Goal: Use online tool/utility

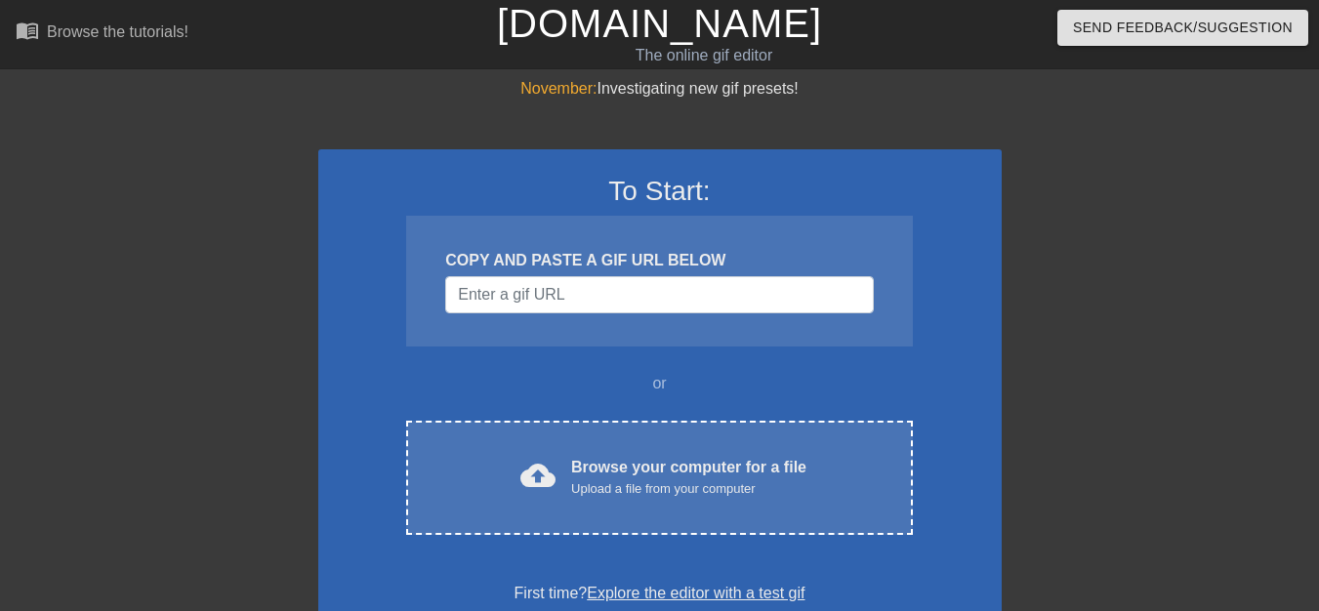
click at [579, 557] on div "To Start: COPY AND PASTE A GIF URL BELOW or cloud_upload Browse your computer f…" at bounding box center [660, 389] width 684 height 481
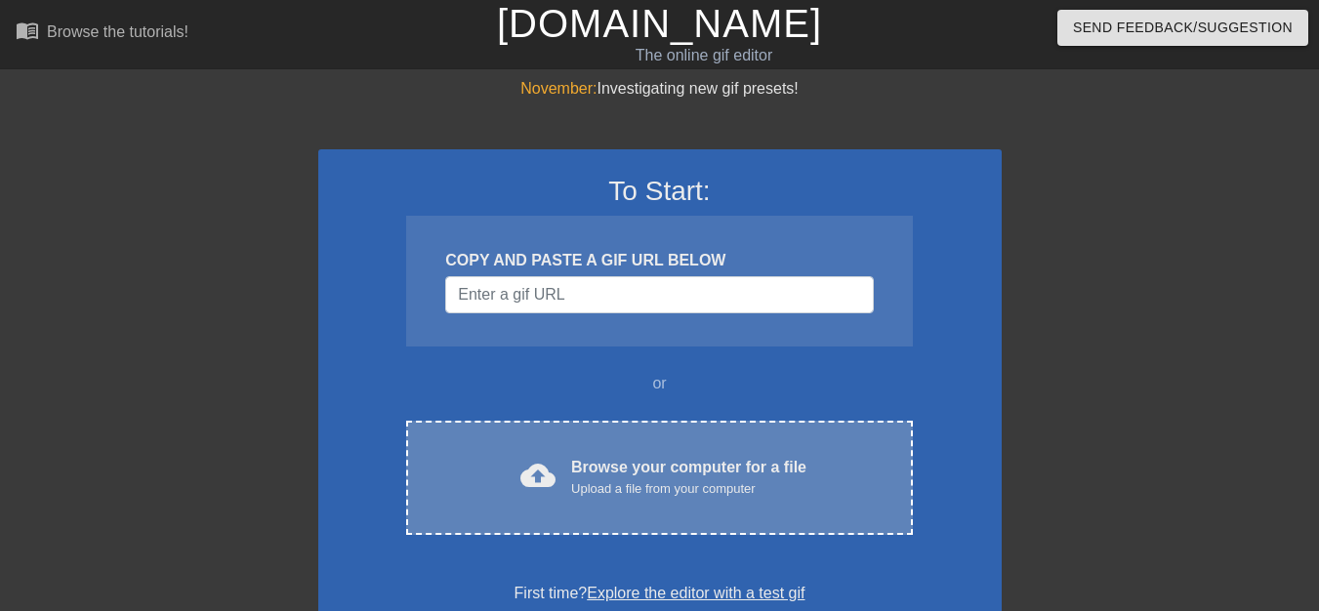
click at [542, 506] on div "cloud_upload Browse your computer for a file Upload a file from your computer C…" at bounding box center [659, 478] width 506 height 114
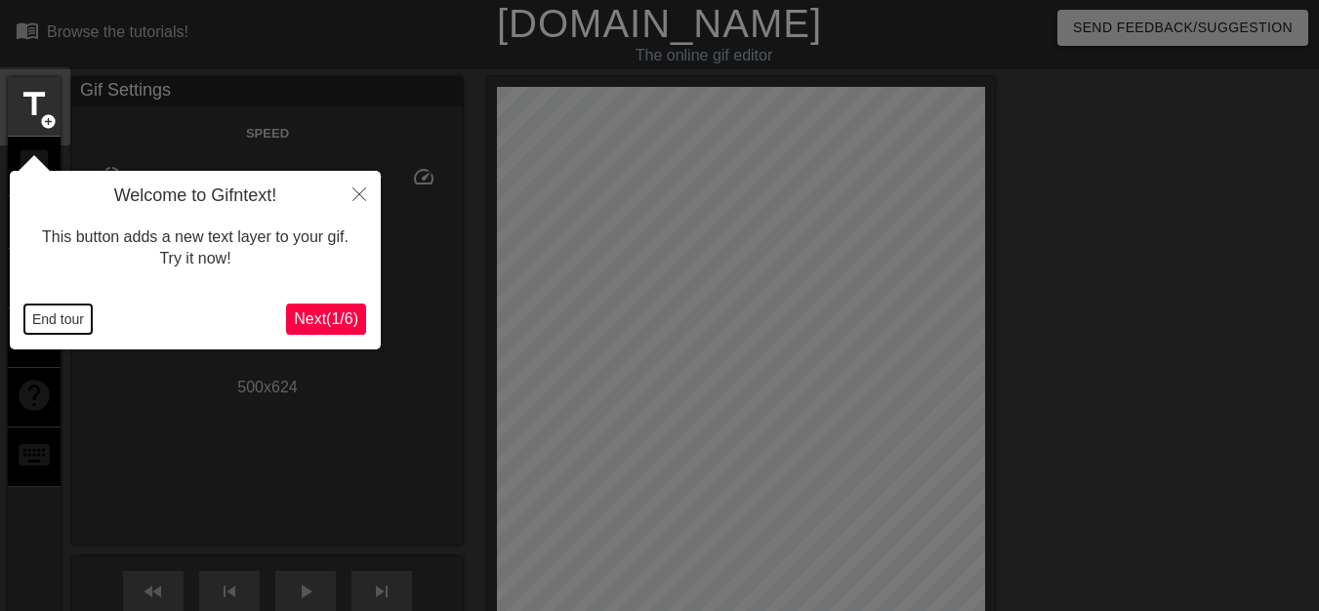
click at [61, 315] on button "End tour" at bounding box center [57, 319] width 67 height 29
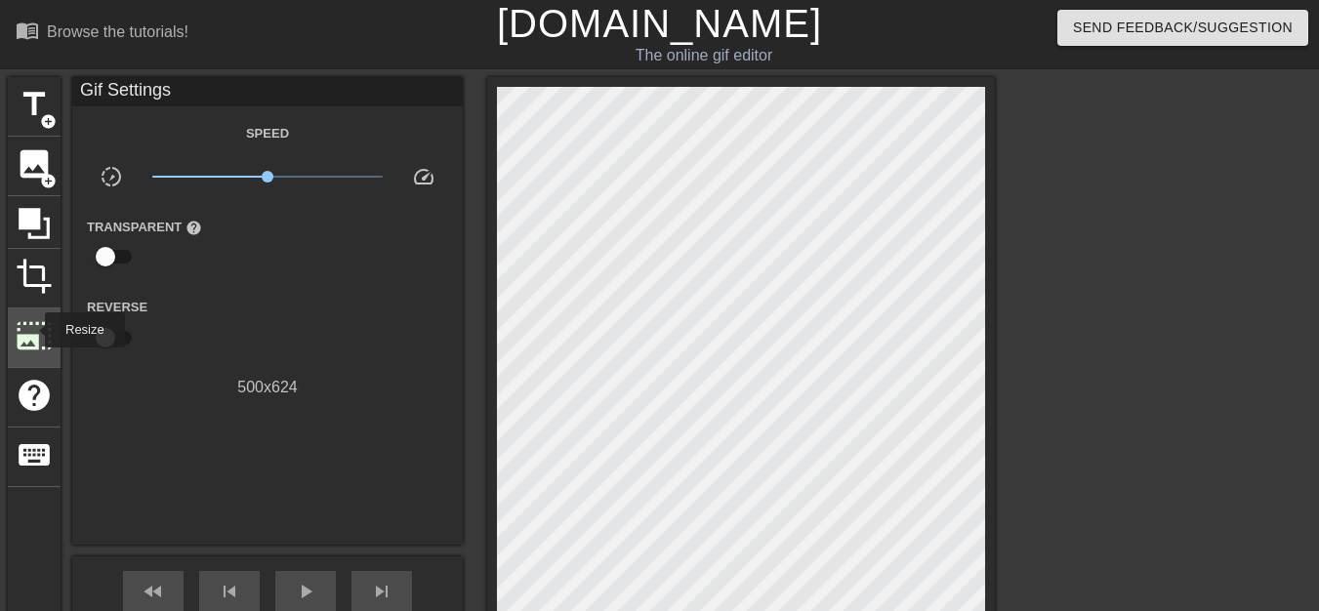
click at [32, 330] on span "photo_size_select_large" at bounding box center [34, 335] width 37 height 37
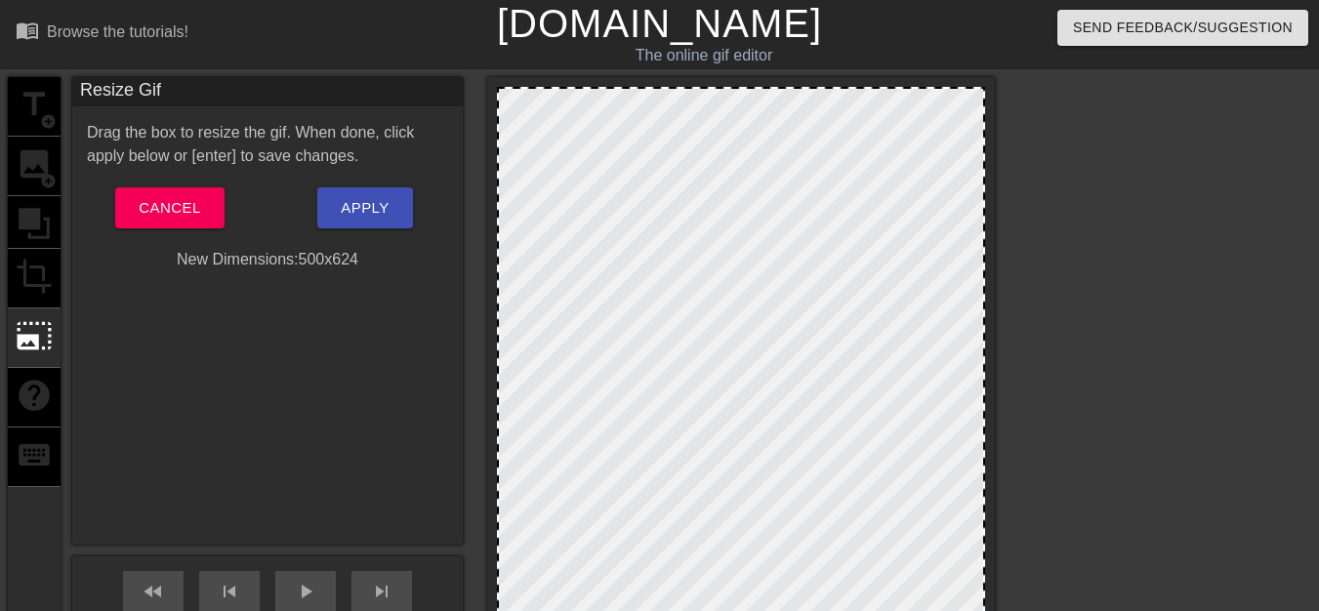
drag, startPoint x: 496, startPoint y: 83, endPoint x: 517, endPoint y: 109, distance: 33.4
click at [517, 109] on div at bounding box center [741, 396] width 508 height 639
drag, startPoint x: 671, startPoint y: 256, endPoint x: 671, endPoint y: 221, distance: 35.2
click at [671, 221] on div at bounding box center [741, 391] width 488 height 609
drag, startPoint x: 639, startPoint y: 87, endPoint x: 643, endPoint y: 129, distance: 42.2
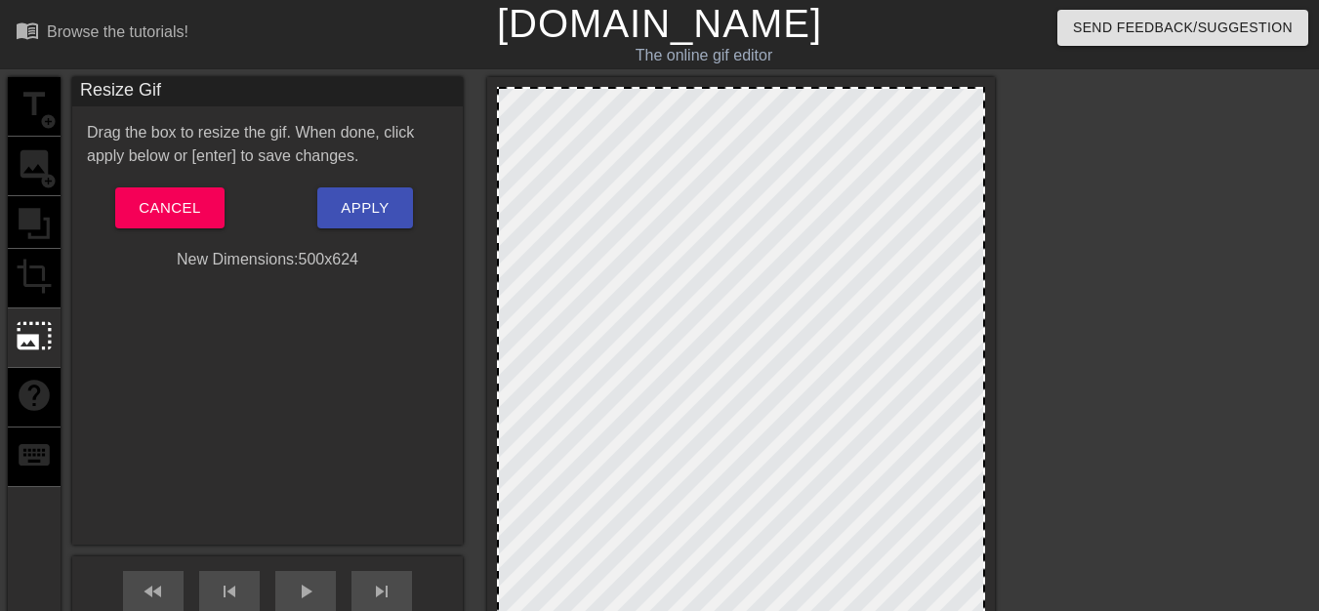
click at [643, 129] on div at bounding box center [741, 391] width 488 height 609
drag, startPoint x: 983, startPoint y: 86, endPoint x: 958, endPoint y: 120, distance: 42.6
click at [958, 120] on div at bounding box center [741, 396] width 508 height 639
drag, startPoint x: 980, startPoint y: 93, endPoint x: 986, endPoint y: 264, distance: 171.0
click at [986, 264] on div at bounding box center [741, 396] width 508 height 639
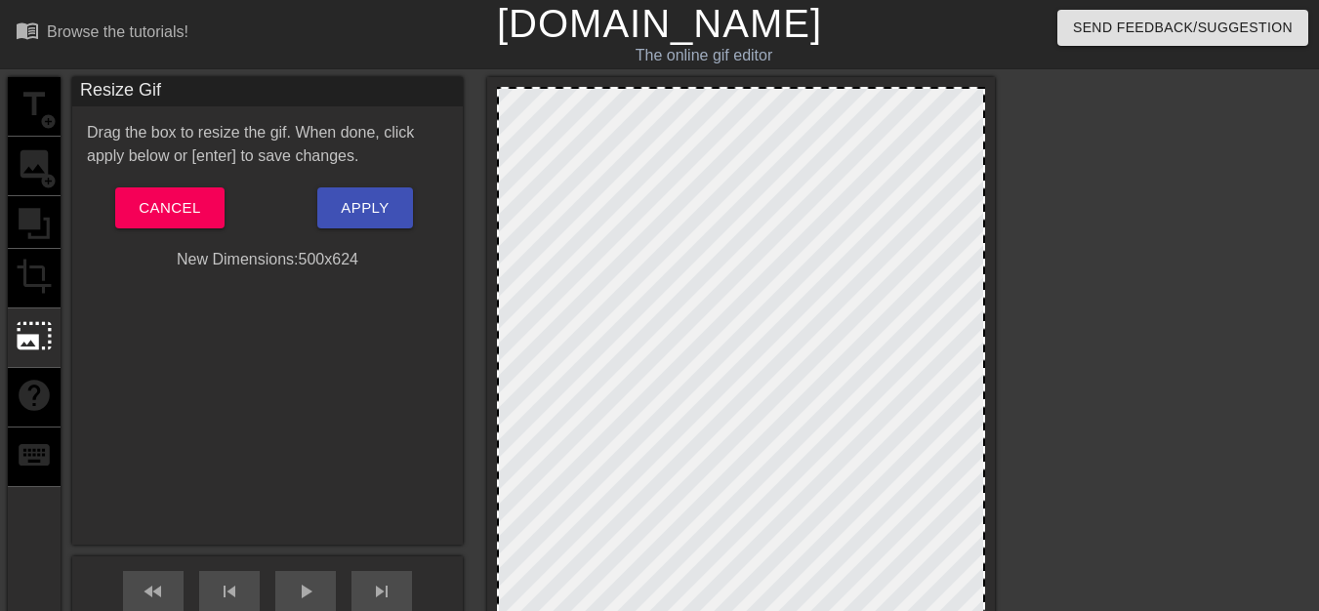
click at [47, 271] on div "title add_circle image add_circle crop photo_size_select_large help keyboard" at bounding box center [34, 396] width 53 height 639
click at [150, 211] on span "Cancel" at bounding box center [170, 207] width 62 height 25
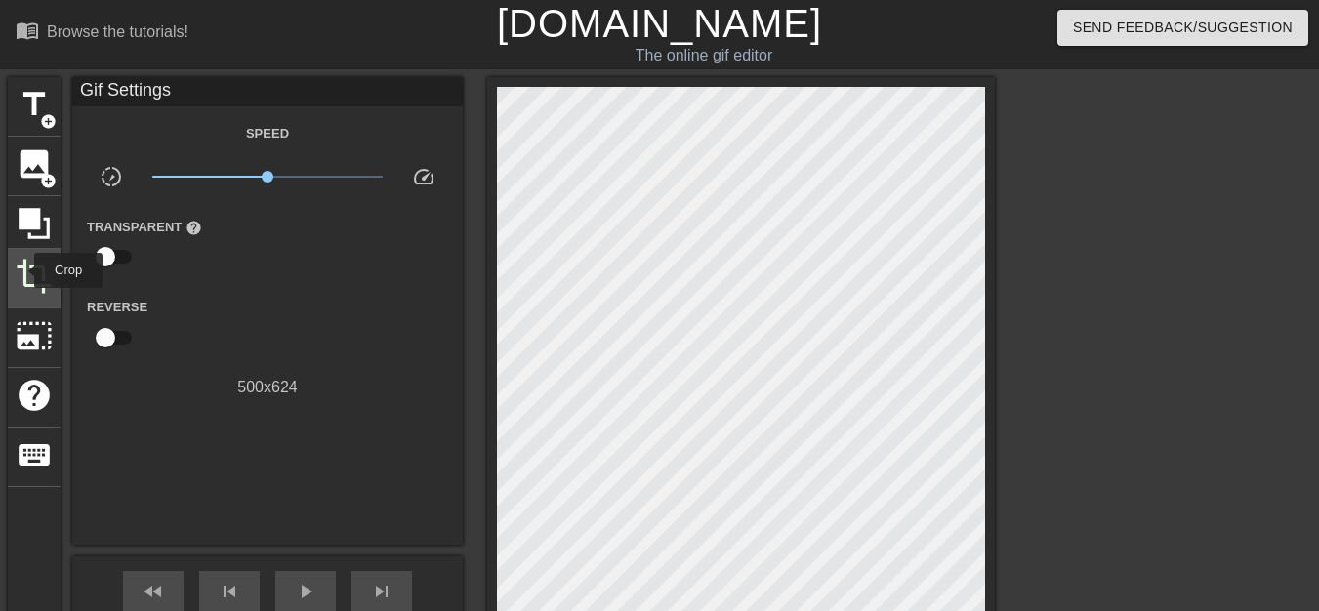
click at [15, 273] on div "crop" at bounding box center [34, 279] width 53 height 60
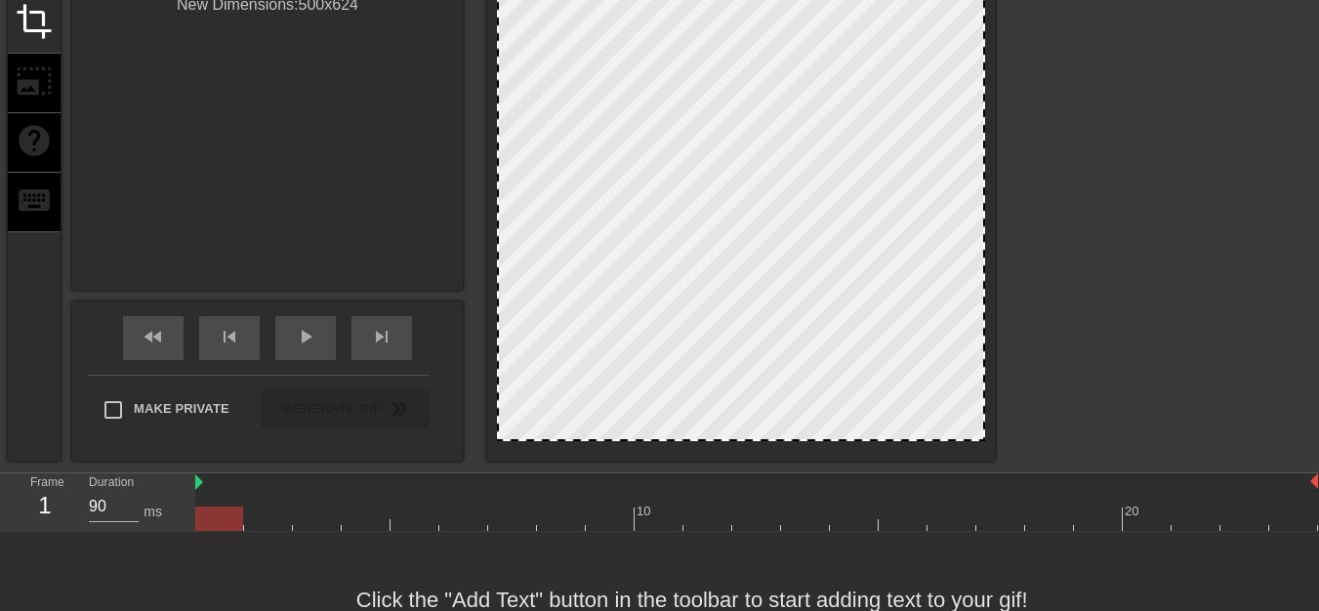
scroll to position [257, 0]
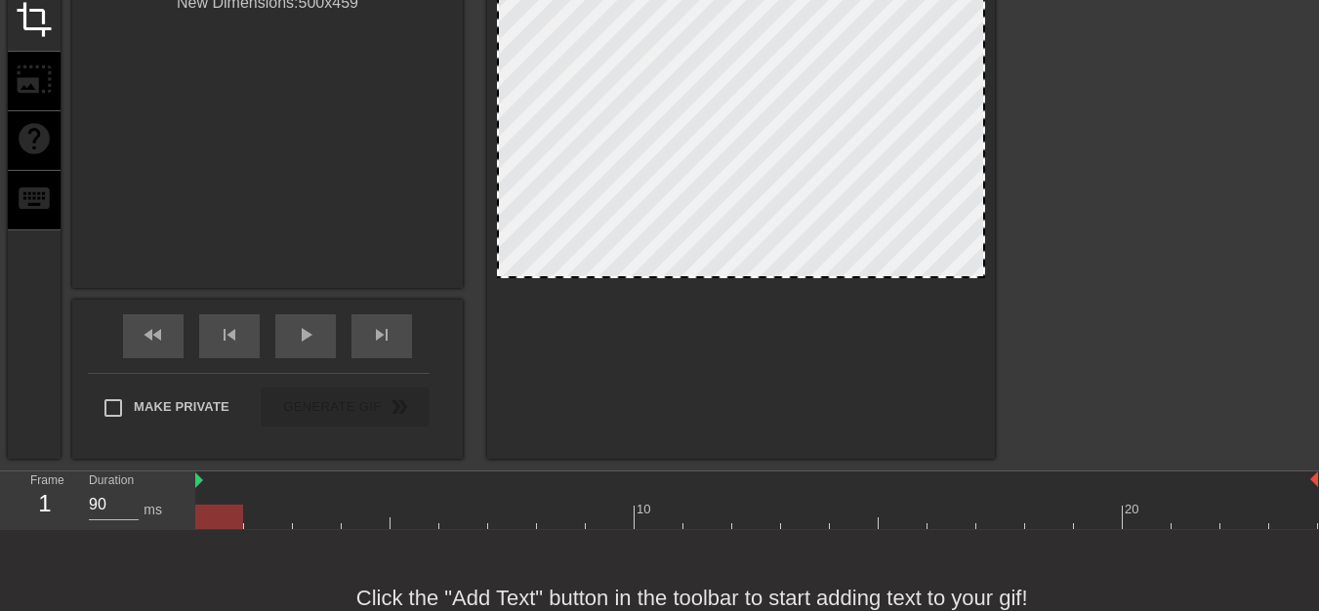
drag, startPoint x: 981, startPoint y: 438, endPoint x: 984, endPoint y: 277, distance: 161.2
click at [984, 277] on div at bounding box center [984, 277] width 20 height 20
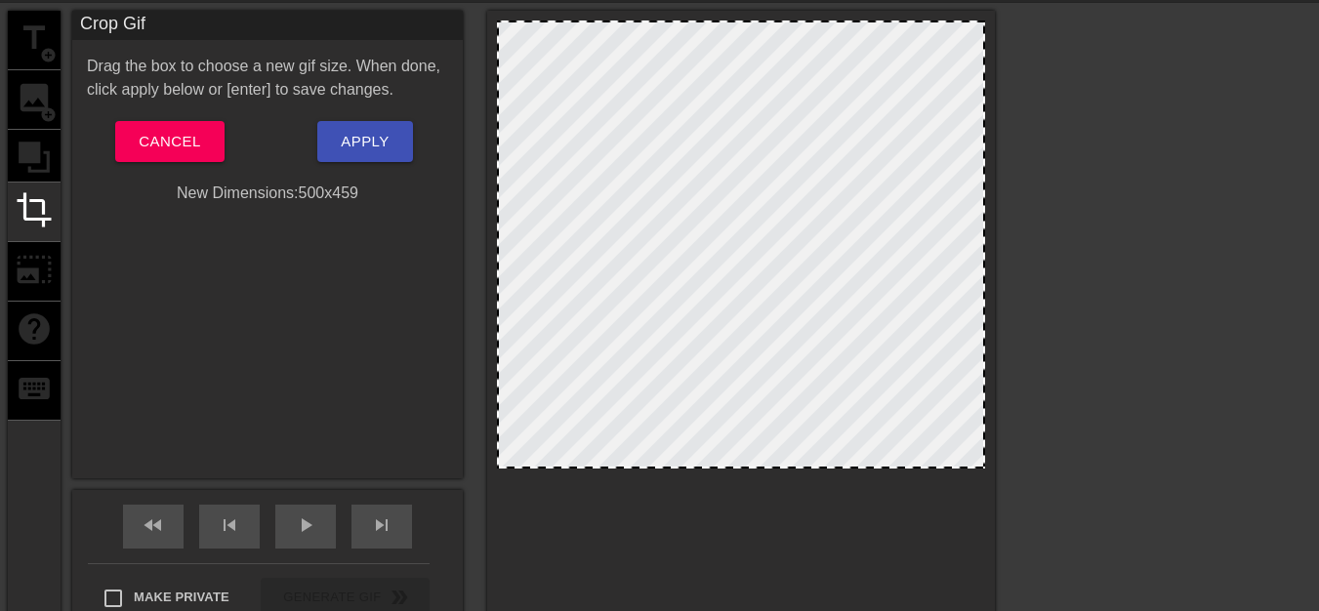
scroll to position [47, 0]
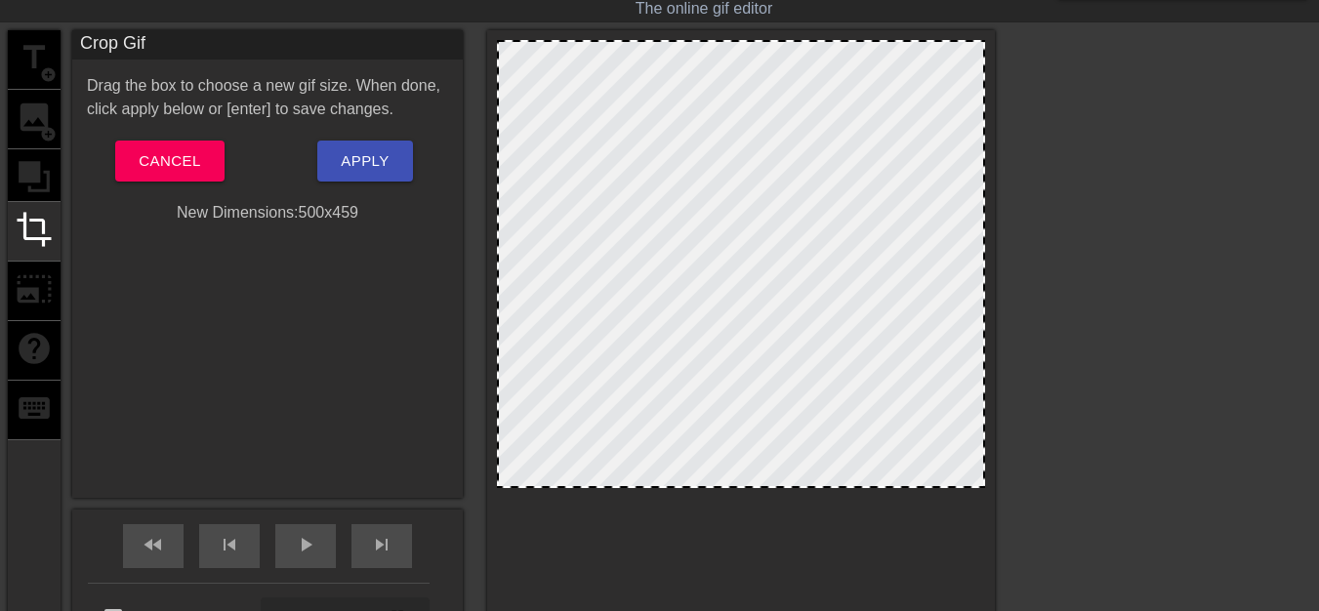
drag, startPoint x: 979, startPoint y: 39, endPoint x: 982, endPoint y: 69, distance: 30.5
click at [982, 69] on div at bounding box center [741, 349] width 508 height 639
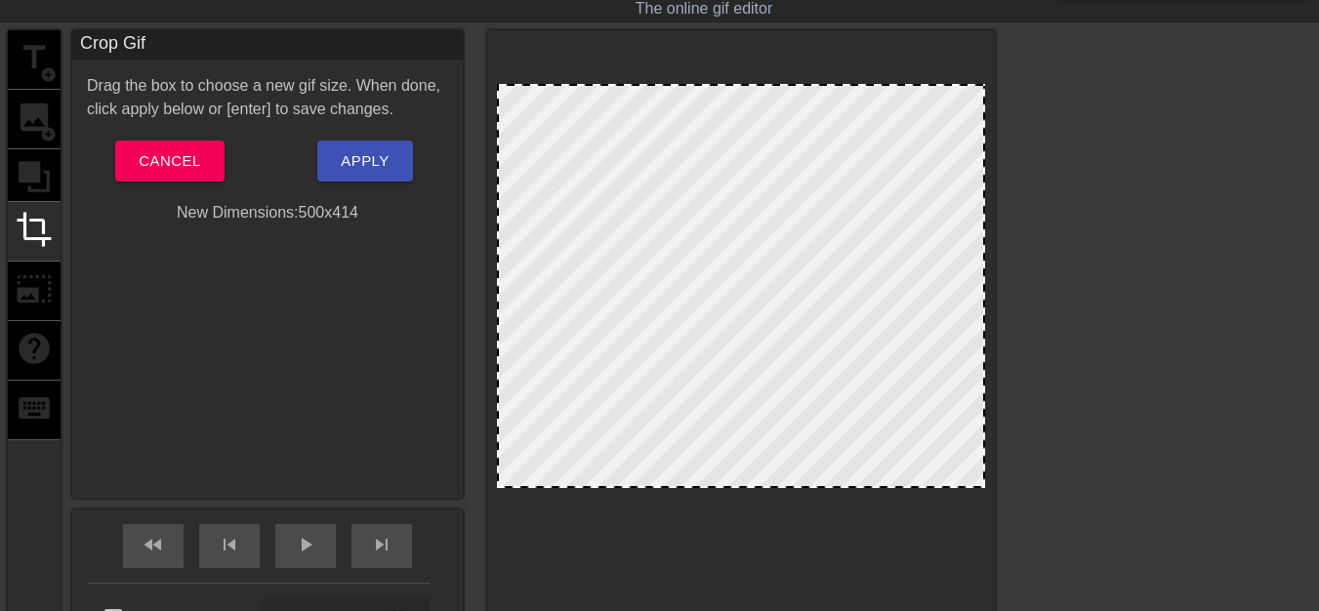
drag, startPoint x: 942, startPoint y: 44, endPoint x: 955, endPoint y: 92, distance: 49.5
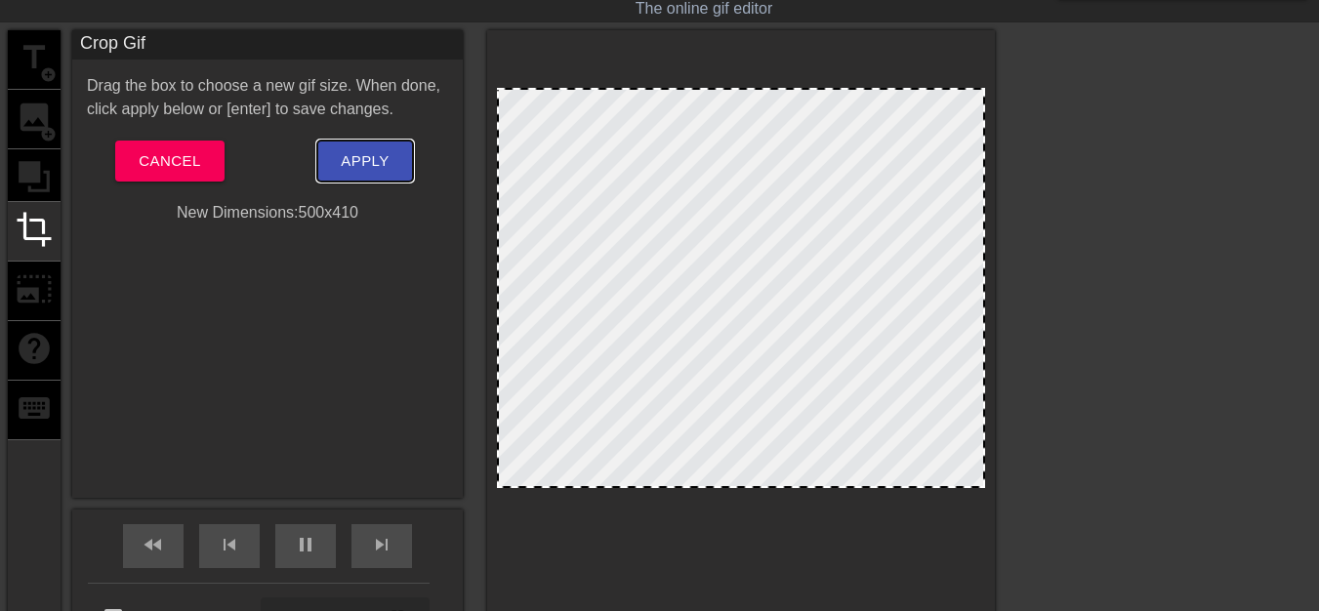
click at [356, 160] on span "Apply" at bounding box center [365, 160] width 48 height 25
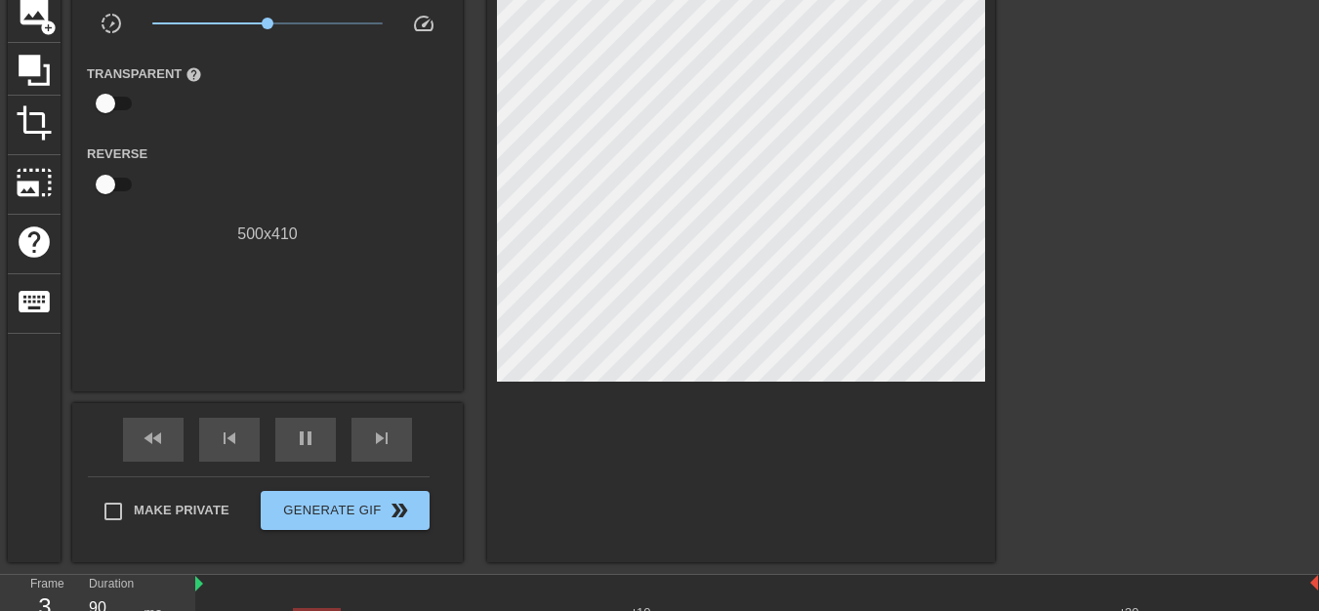
scroll to position [0, 0]
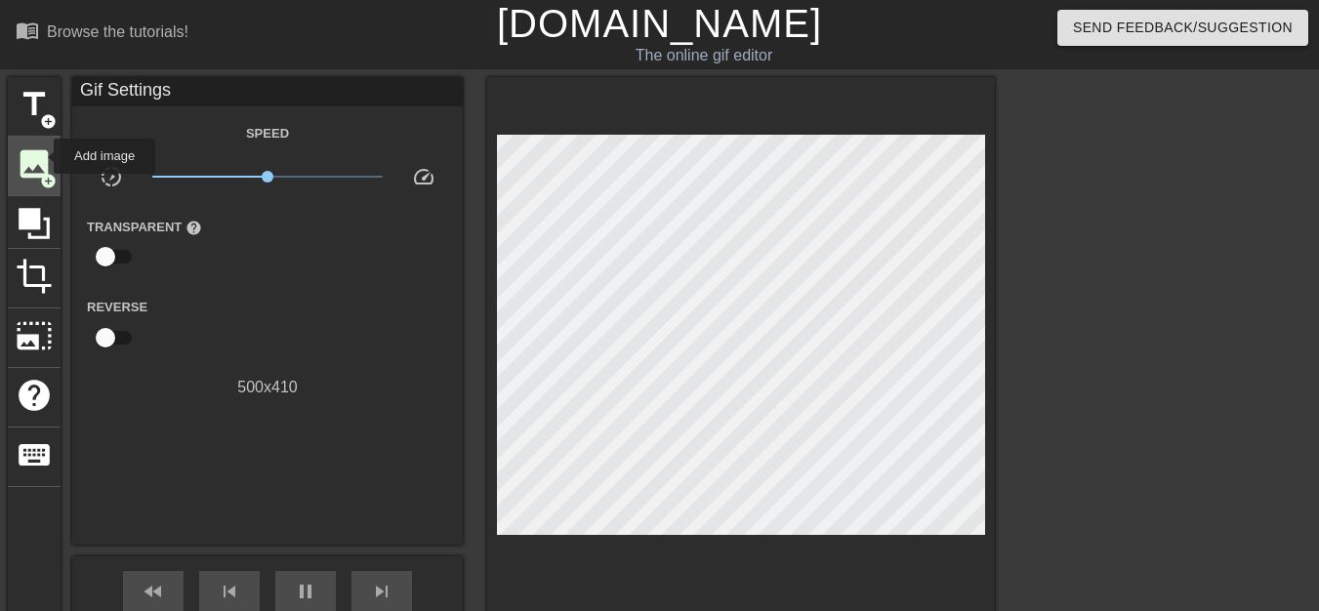
click at [41, 156] on span "image" at bounding box center [34, 164] width 37 height 37
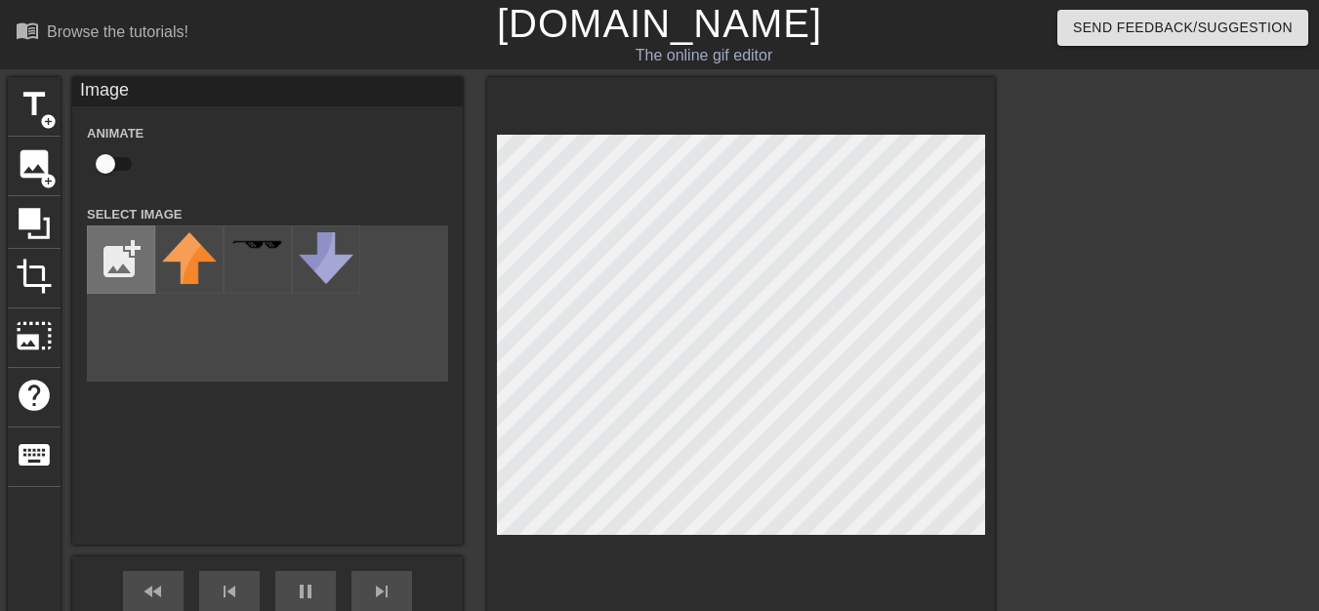
click at [128, 265] on input "file" at bounding box center [121, 260] width 66 height 66
type input "90"
type input "C:\fakepath\bow.png"
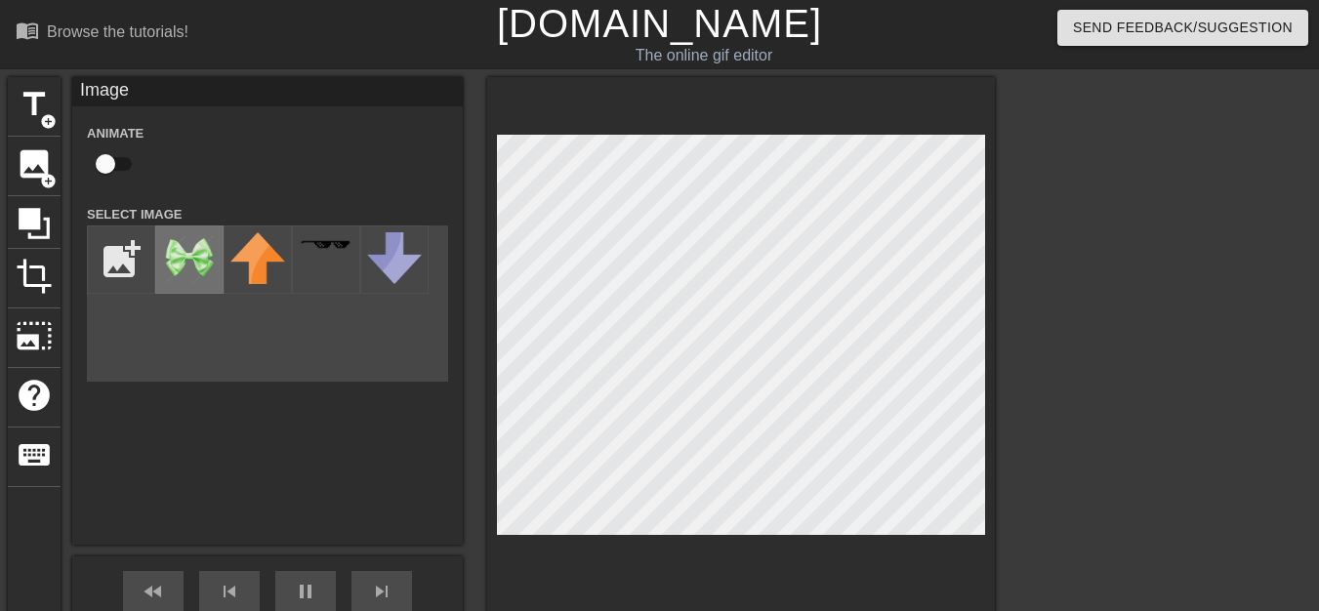
click at [181, 270] on img at bounding box center [189, 259] width 55 height 55
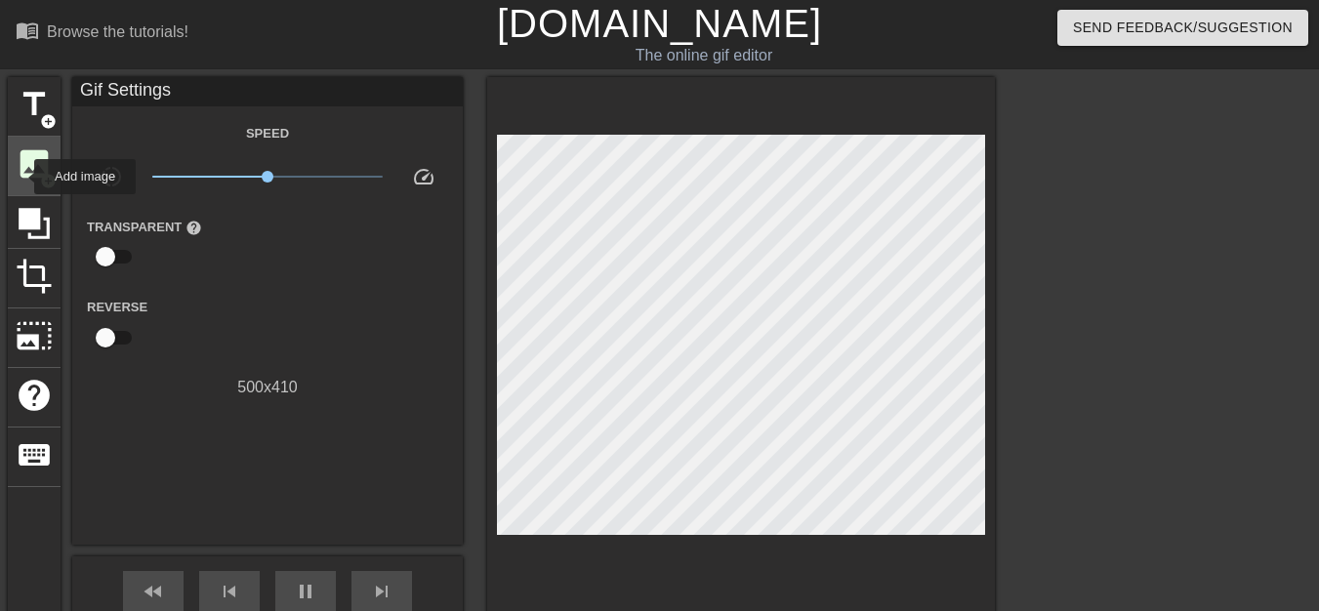
click at [21, 177] on span "image" at bounding box center [34, 164] width 37 height 37
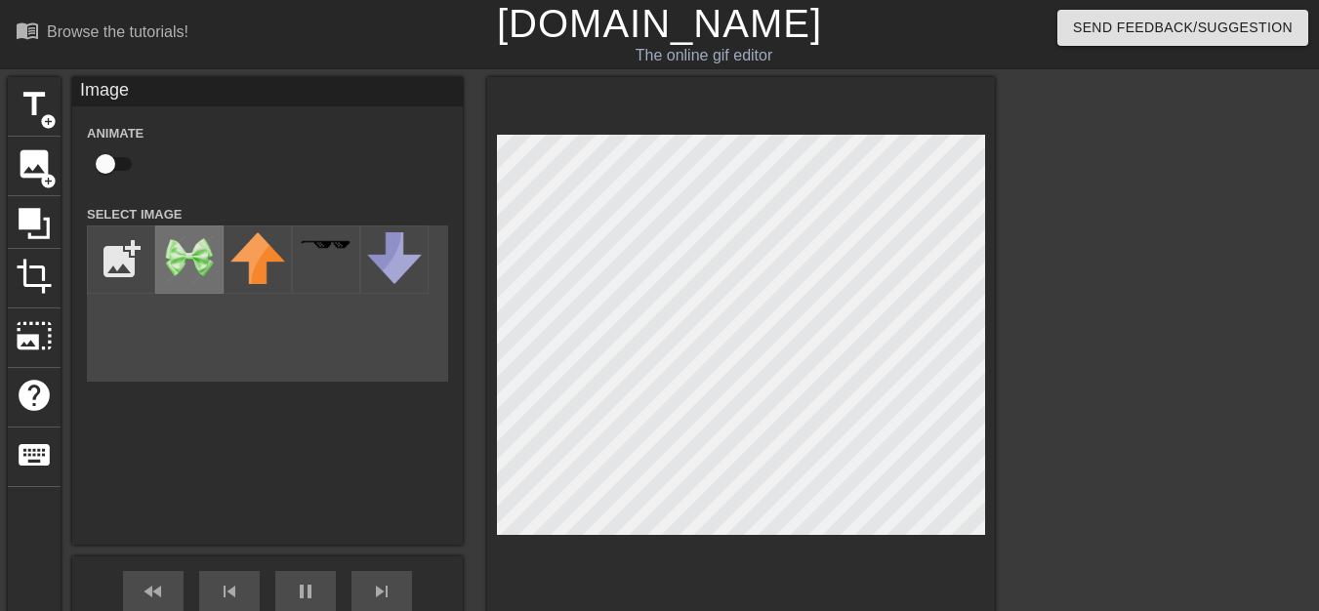
click at [209, 264] on img at bounding box center [189, 259] width 55 height 55
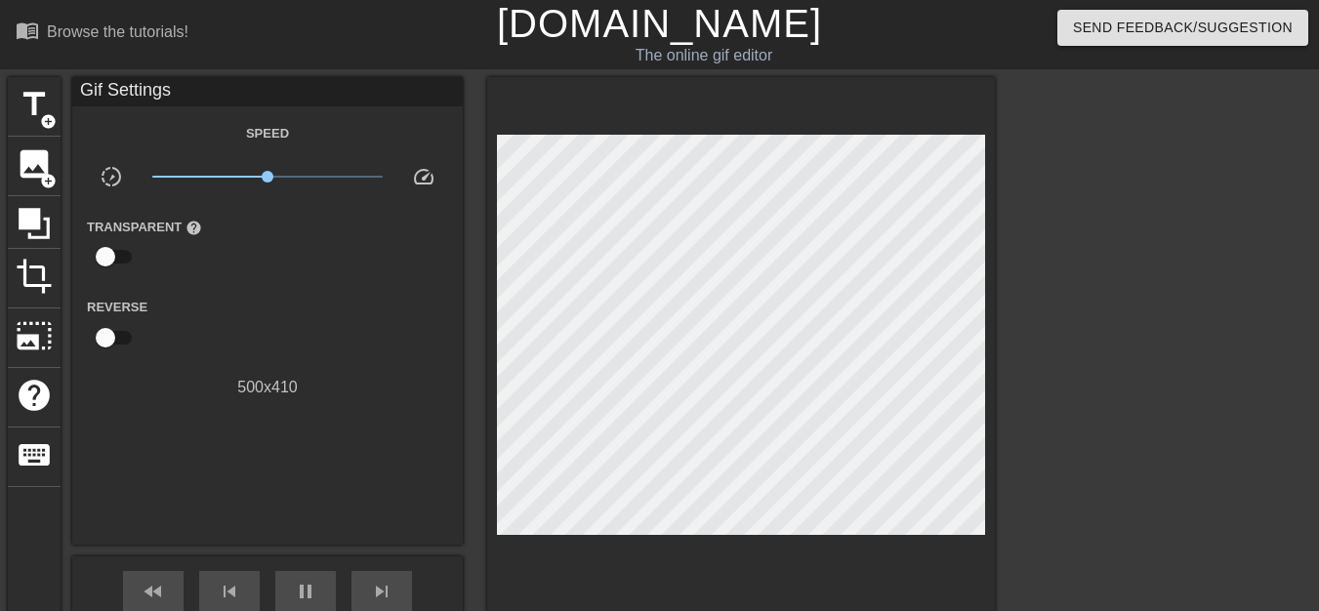
click at [1, 160] on div "title add_circle image add_circle crop photo_size_select_large help keyboard Gi…" at bounding box center [659, 396] width 1319 height 639
click at [55, 177] on span "add_circle" at bounding box center [48, 181] width 17 height 17
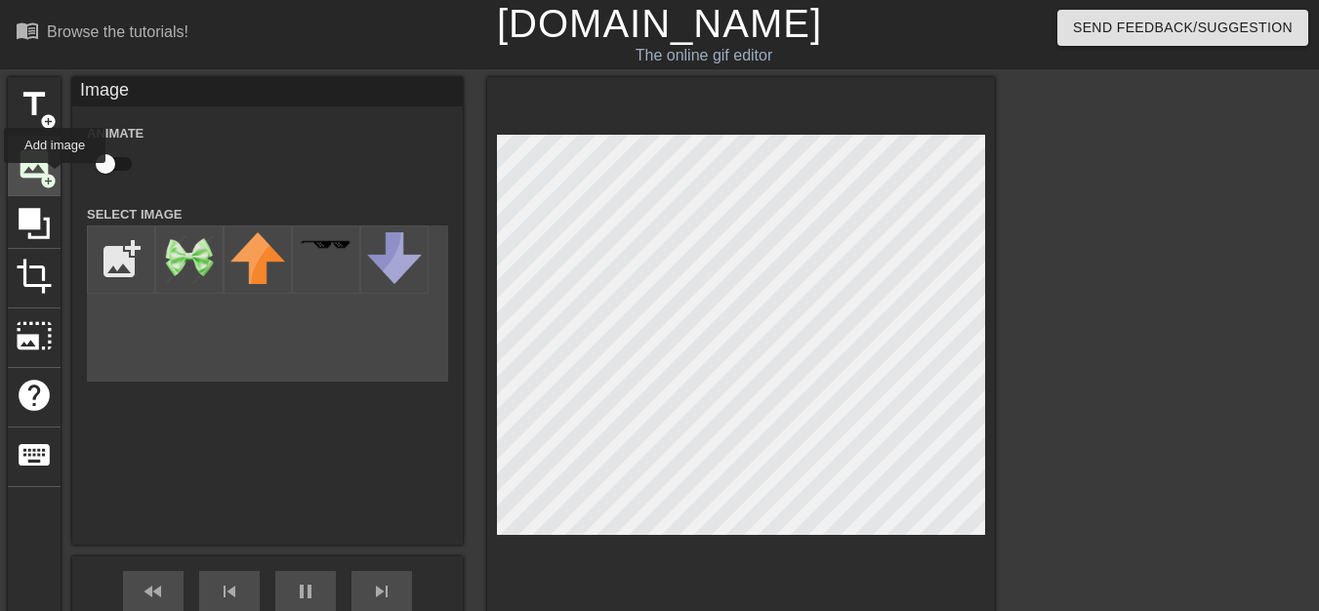
type input "90"
click at [113, 173] on input "checkbox" at bounding box center [105, 164] width 111 height 37
checkbox input "true"
type input "90"
click at [113, 173] on input "checkbox" at bounding box center [123, 164] width 111 height 37
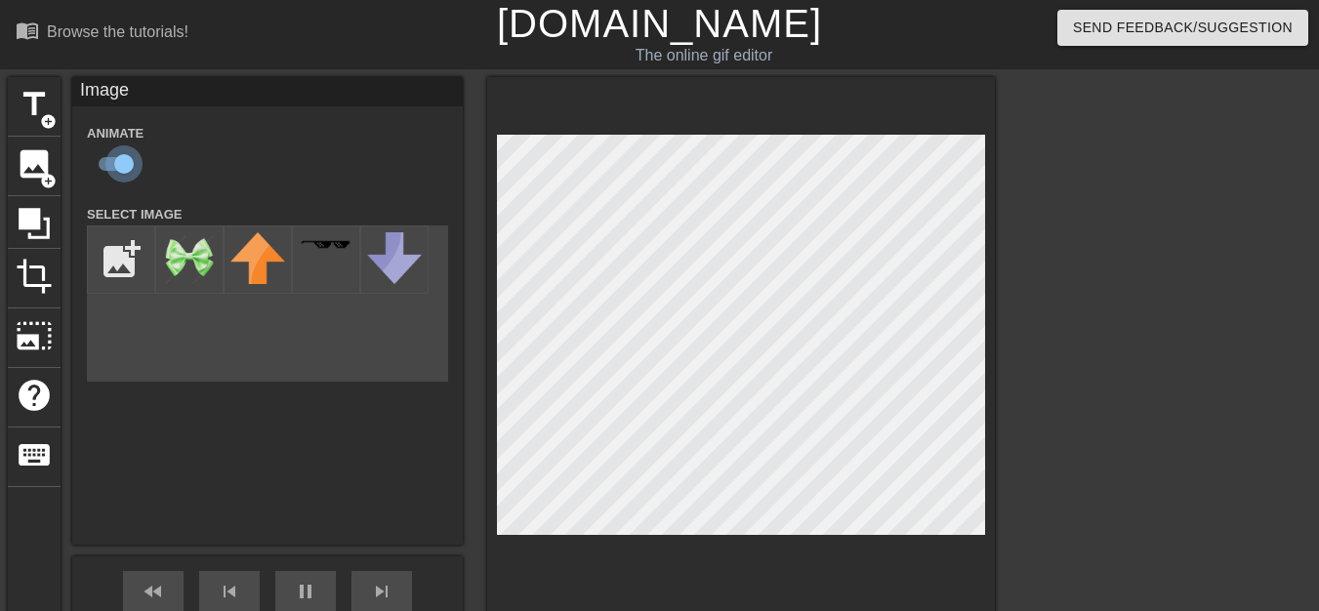
checkbox input "false"
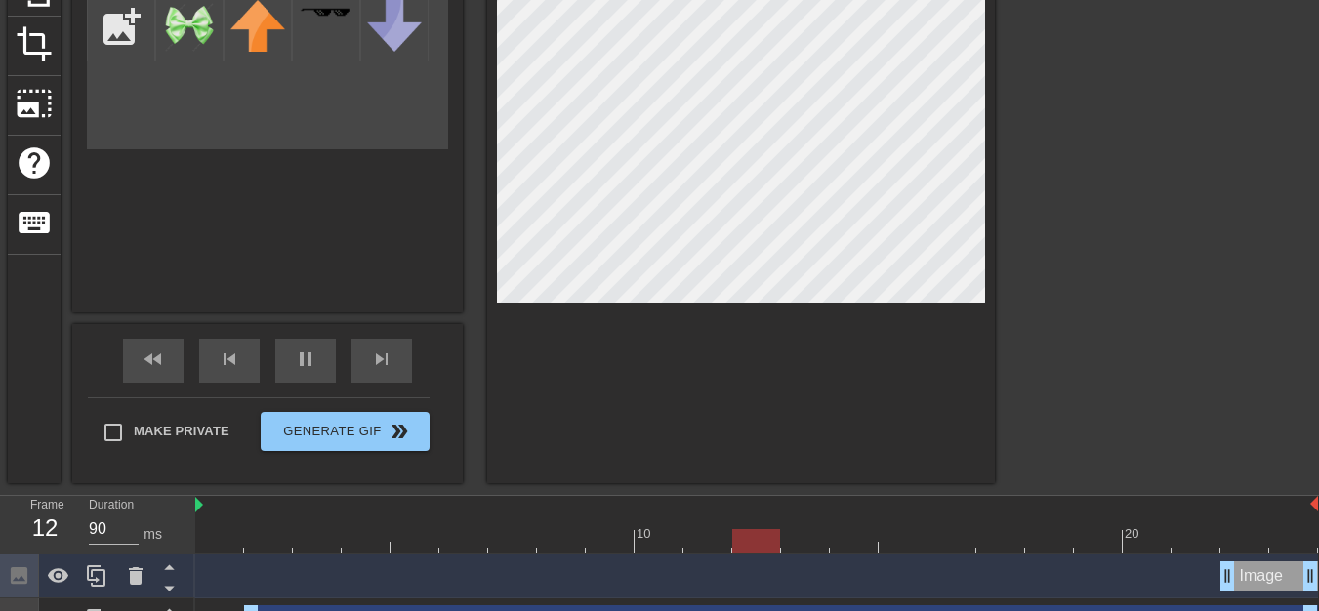
scroll to position [258, 0]
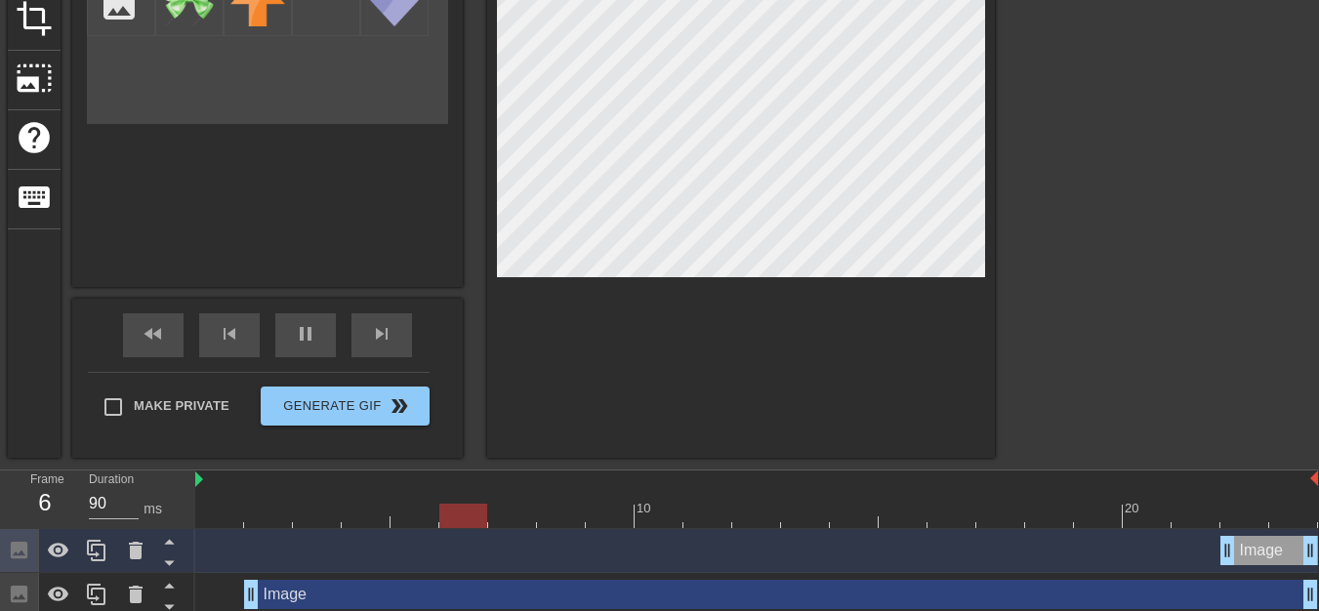
click at [368, 590] on div "Image drag_handle drag_handle" at bounding box center [781, 594] width 1074 height 29
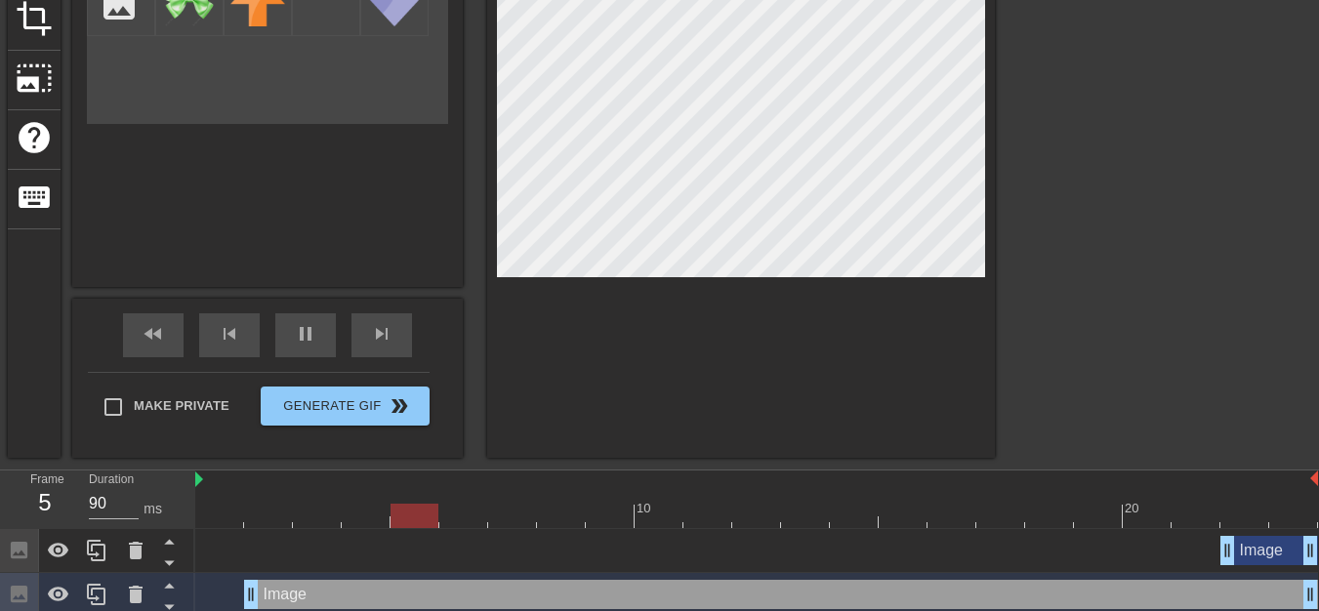
click at [1246, 563] on div "Image drag_handle drag_handle" at bounding box center [1270, 550] width 98 height 29
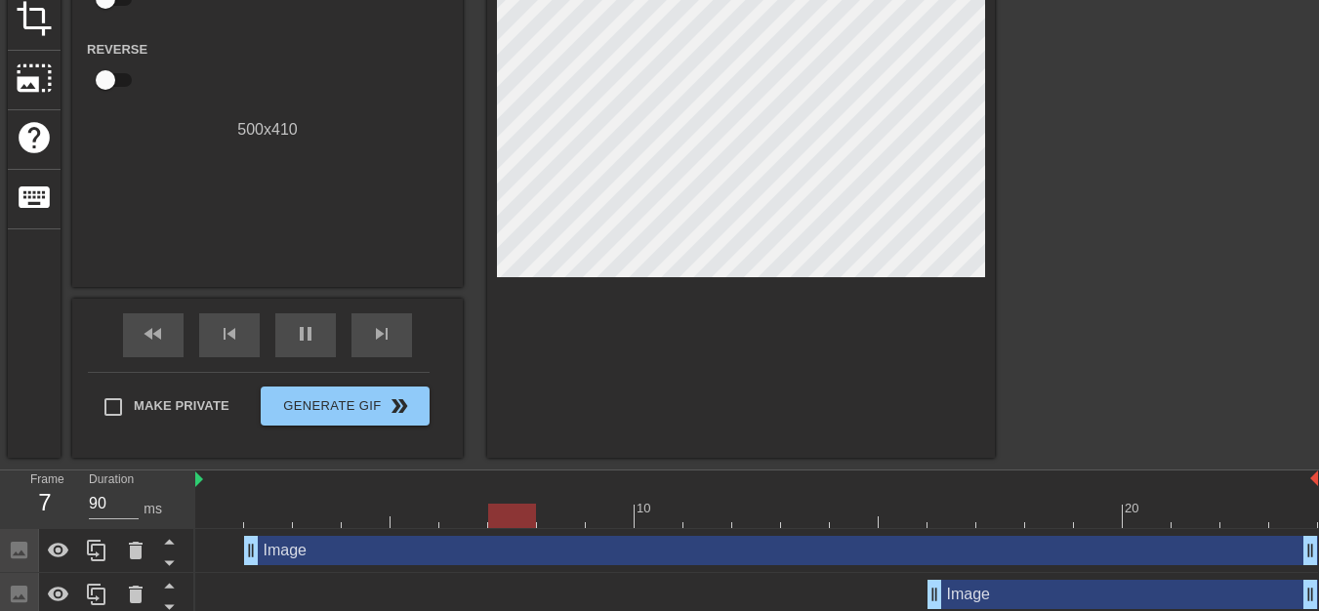
click at [994, 599] on div "Image drag_handle drag_handle" at bounding box center [1123, 594] width 391 height 29
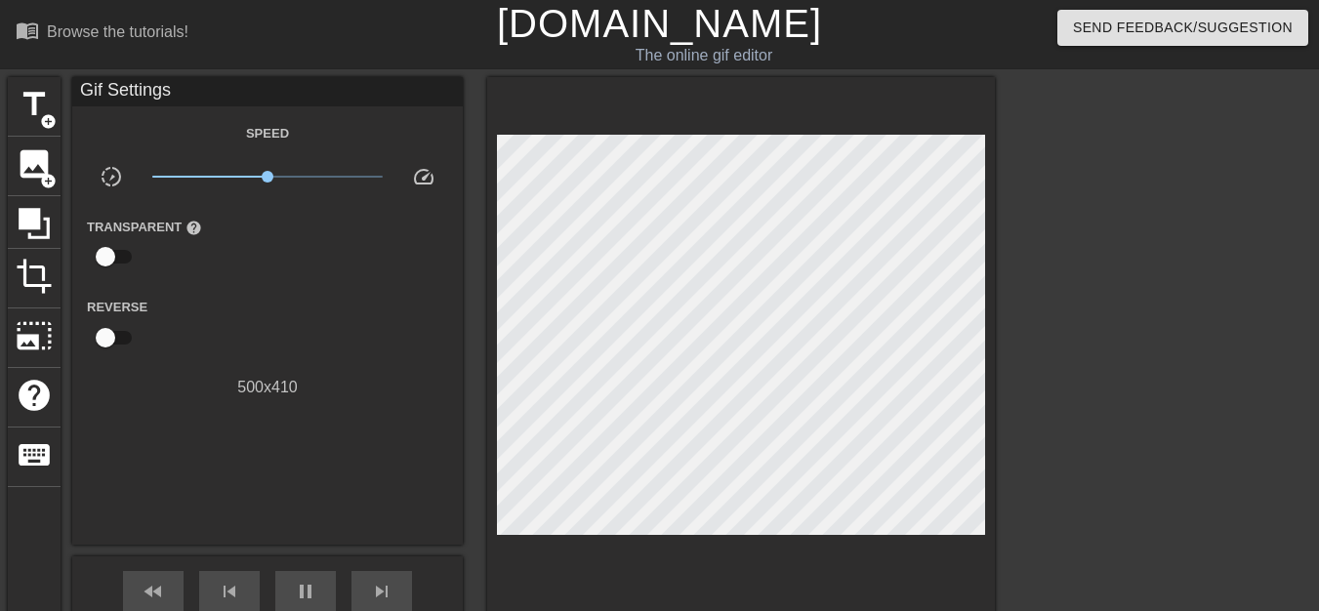
scroll to position [224, 0]
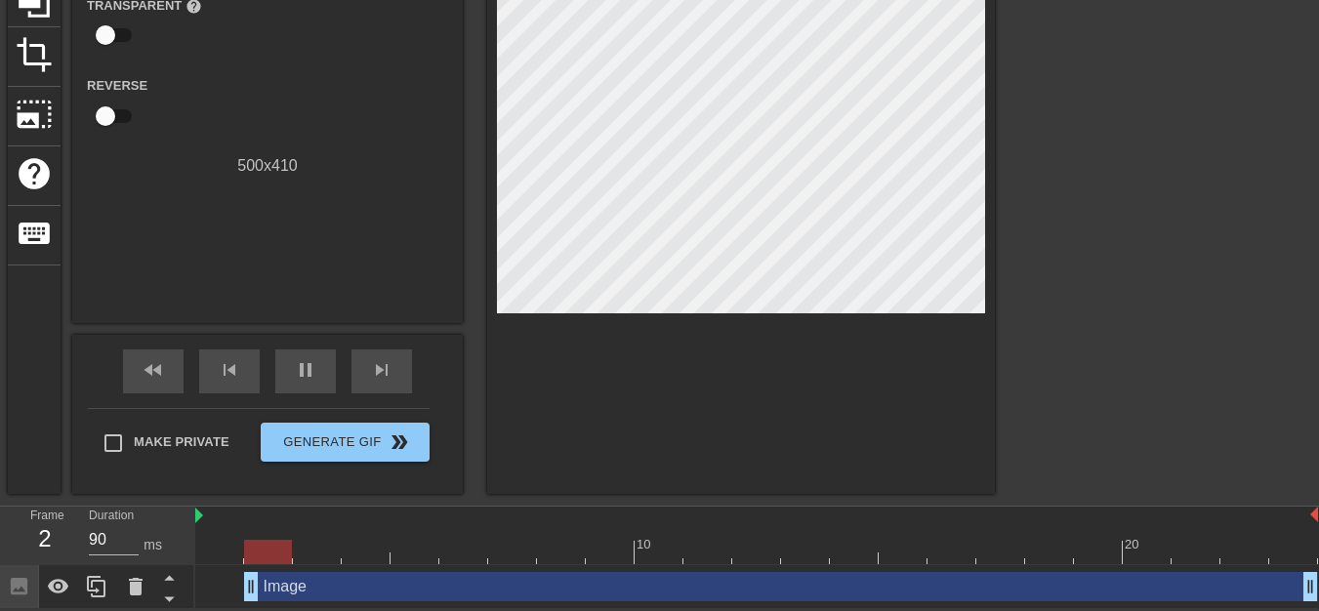
drag, startPoint x: 250, startPoint y: 581, endPoint x: 226, endPoint y: 581, distance: 24.4
drag, startPoint x: 1313, startPoint y: 593, endPoint x: 1333, endPoint y: 586, distance: 20.7
click at [1319, 586] on html "menu_book Browse the tutorials! [DOMAIN_NAME] The online gif editor Send Feedba…" at bounding box center [659, 193] width 1319 height 831
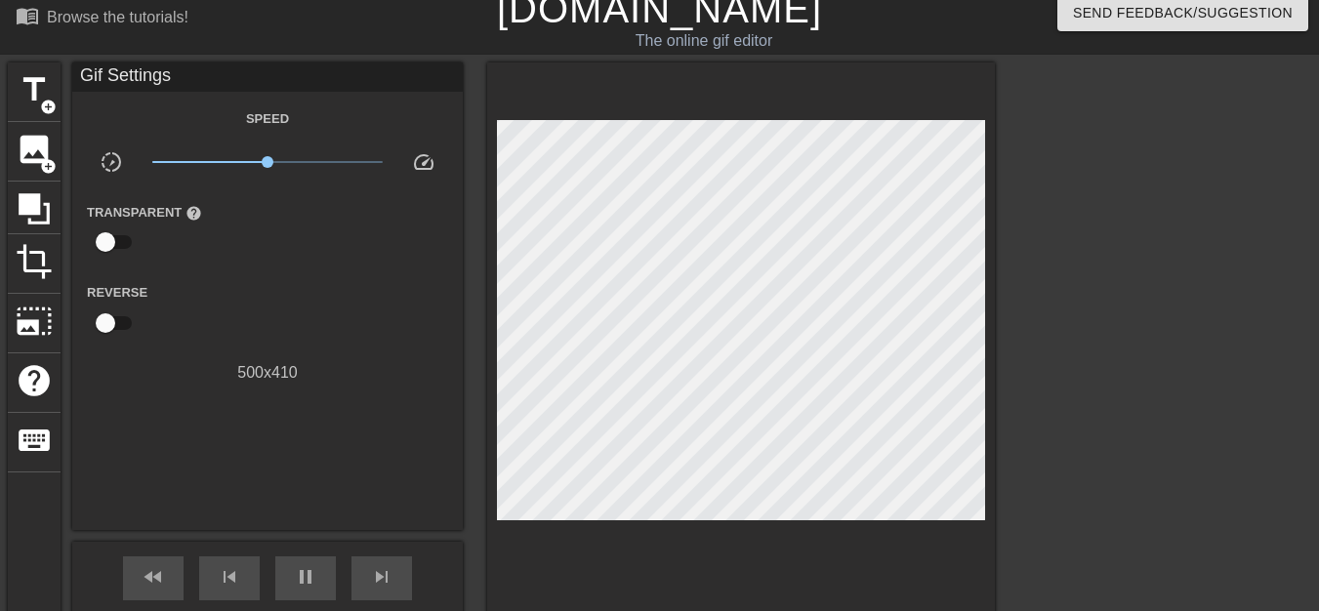
scroll to position [0, 0]
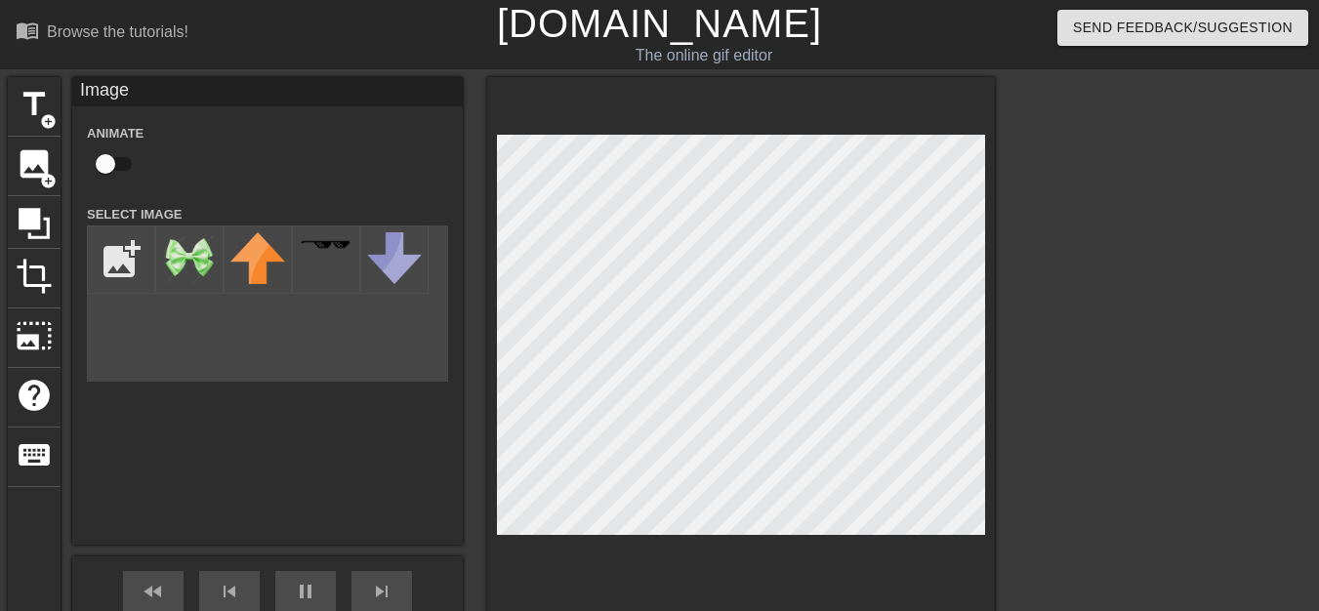
click at [1055, 212] on div at bounding box center [1165, 370] width 293 height 586
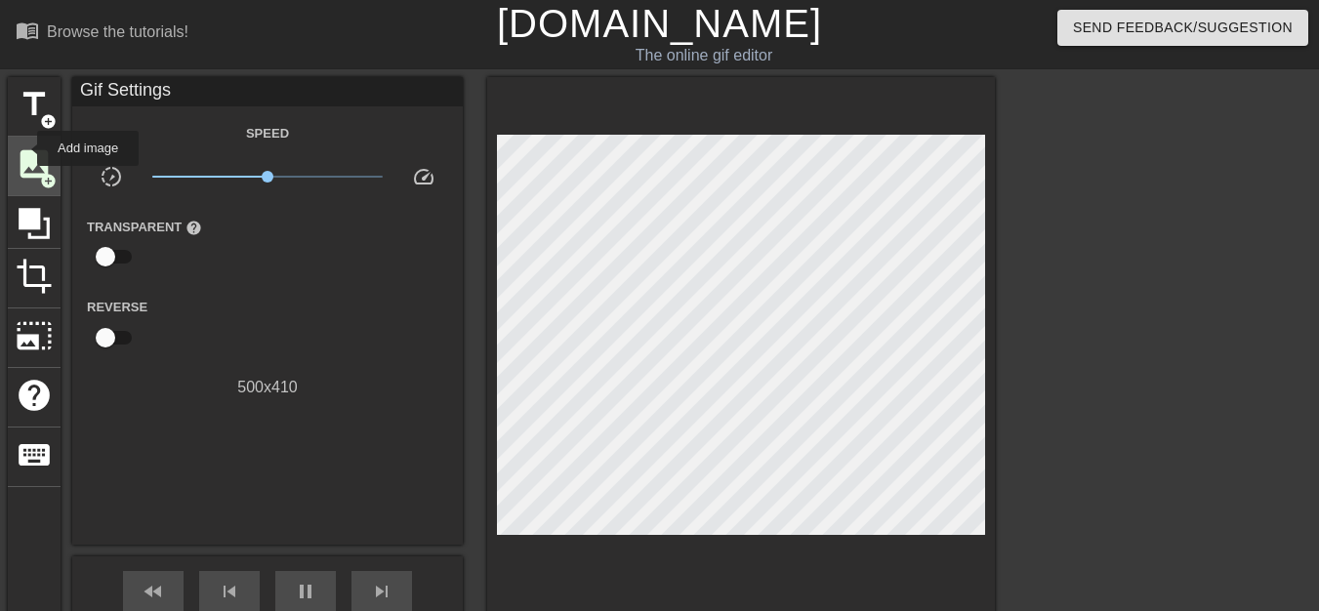
click at [21, 150] on span "image" at bounding box center [34, 164] width 37 height 37
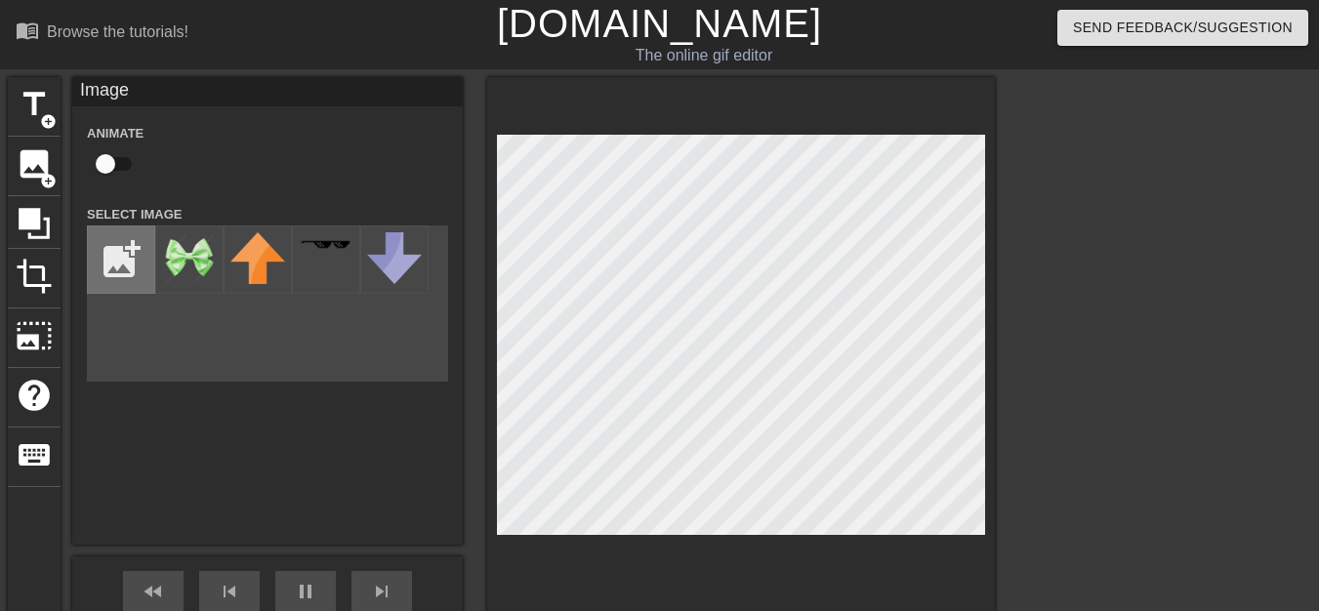
click at [118, 264] on input "file" at bounding box center [121, 260] width 66 height 66
type input "90"
type input "C:\fakepath\lace.png"
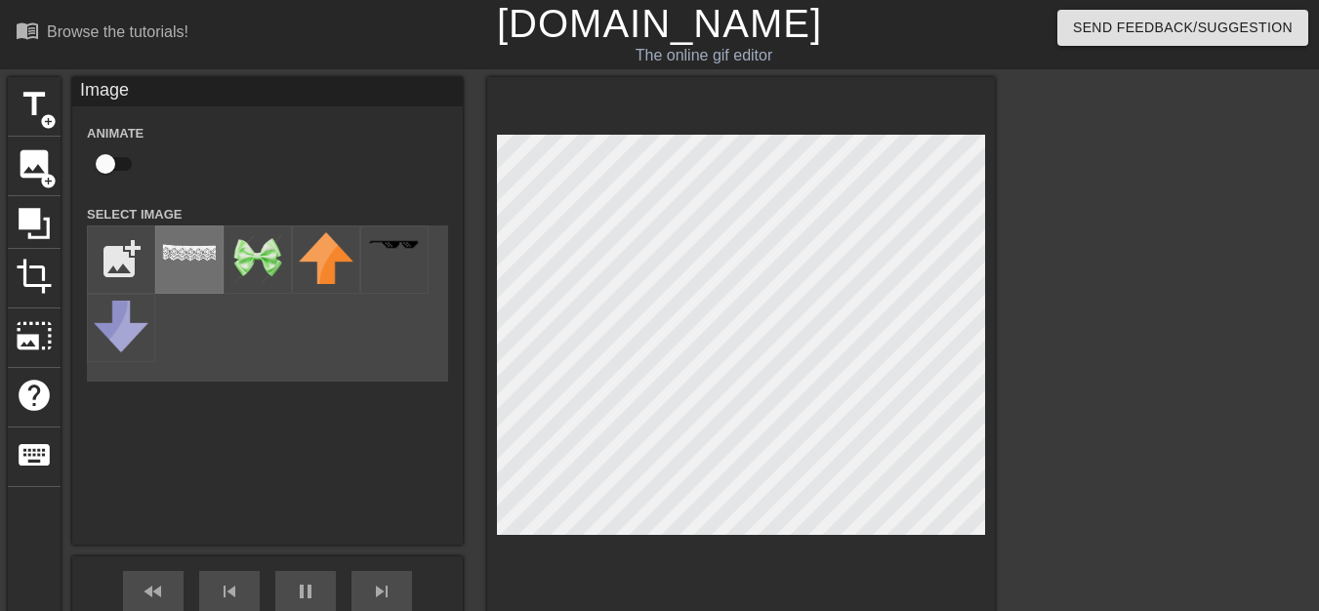
click at [187, 272] on img at bounding box center [189, 252] width 55 height 41
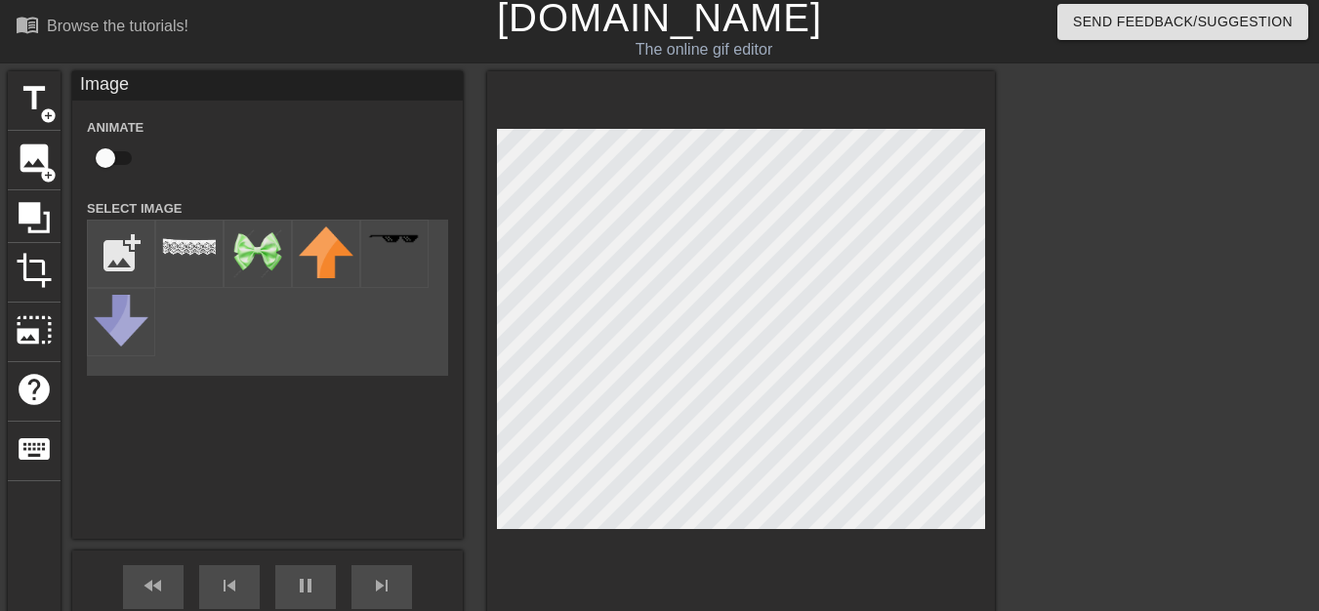
scroll to position [268, 0]
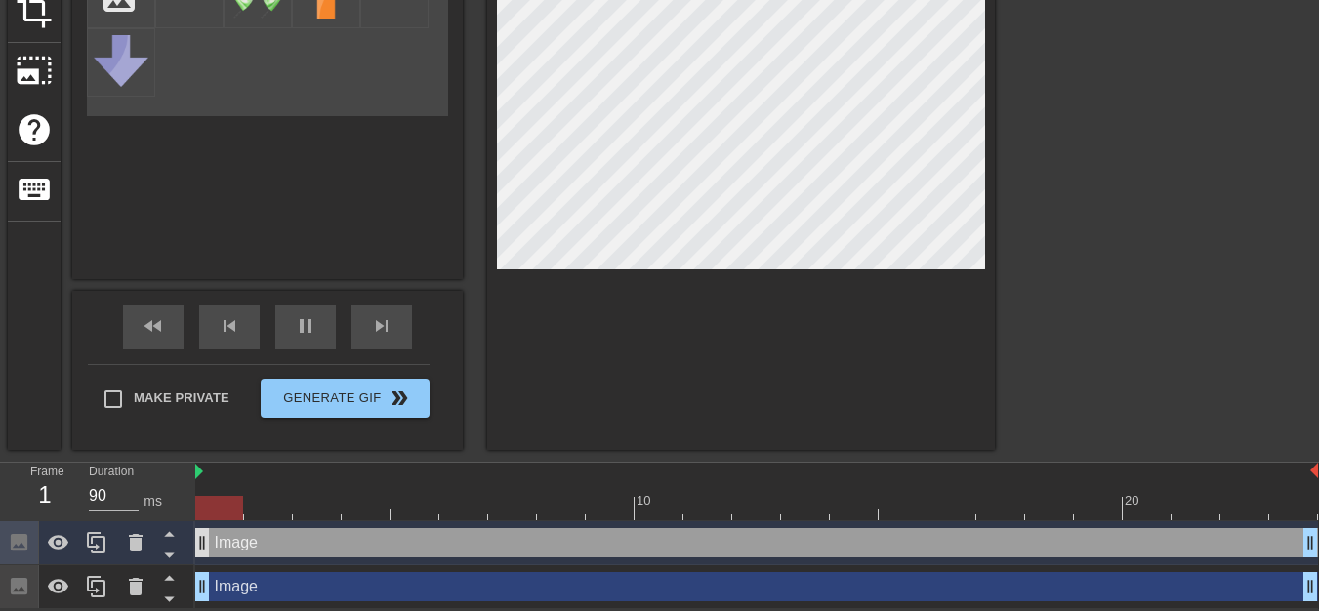
drag, startPoint x: 1032, startPoint y: 542, endPoint x: 210, endPoint y: 534, distance: 822.3
drag, startPoint x: 1312, startPoint y: 546, endPoint x: 1333, endPoint y: 546, distance: 21.5
click at [1319, 546] on html "menu_book Browse the tutorials! [DOMAIN_NAME] The online gif editor Send Feedba…" at bounding box center [659, 171] width 1319 height 875
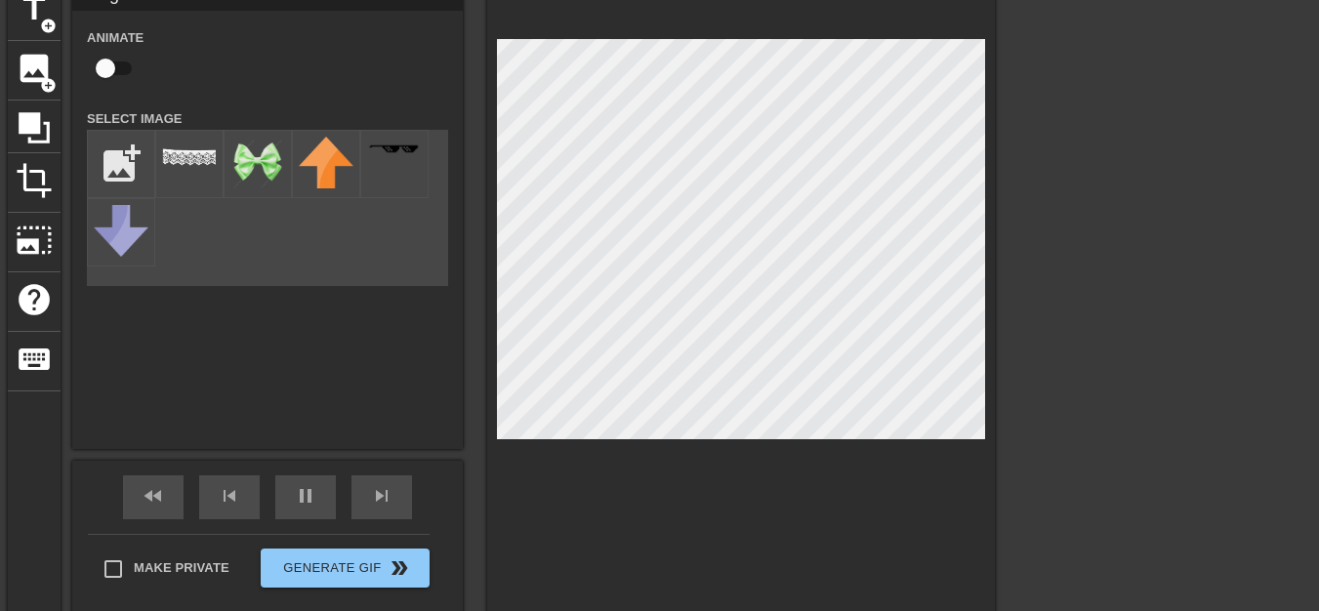
scroll to position [46, 0]
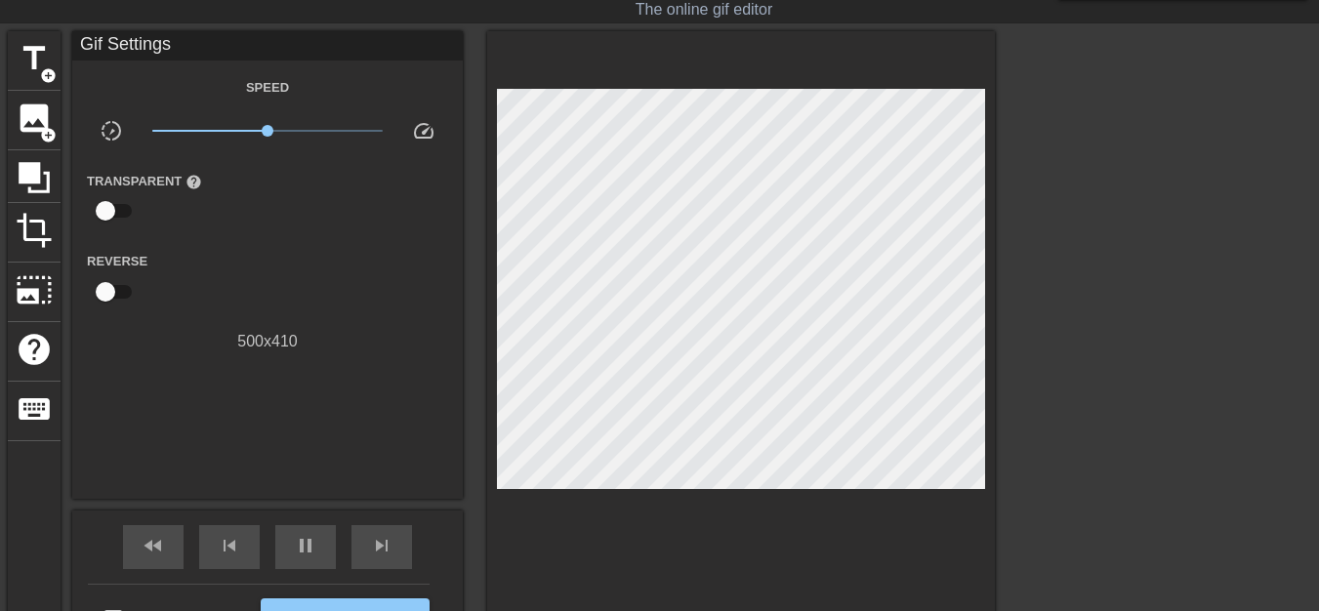
click at [1094, 369] on div at bounding box center [1165, 324] width 293 height 586
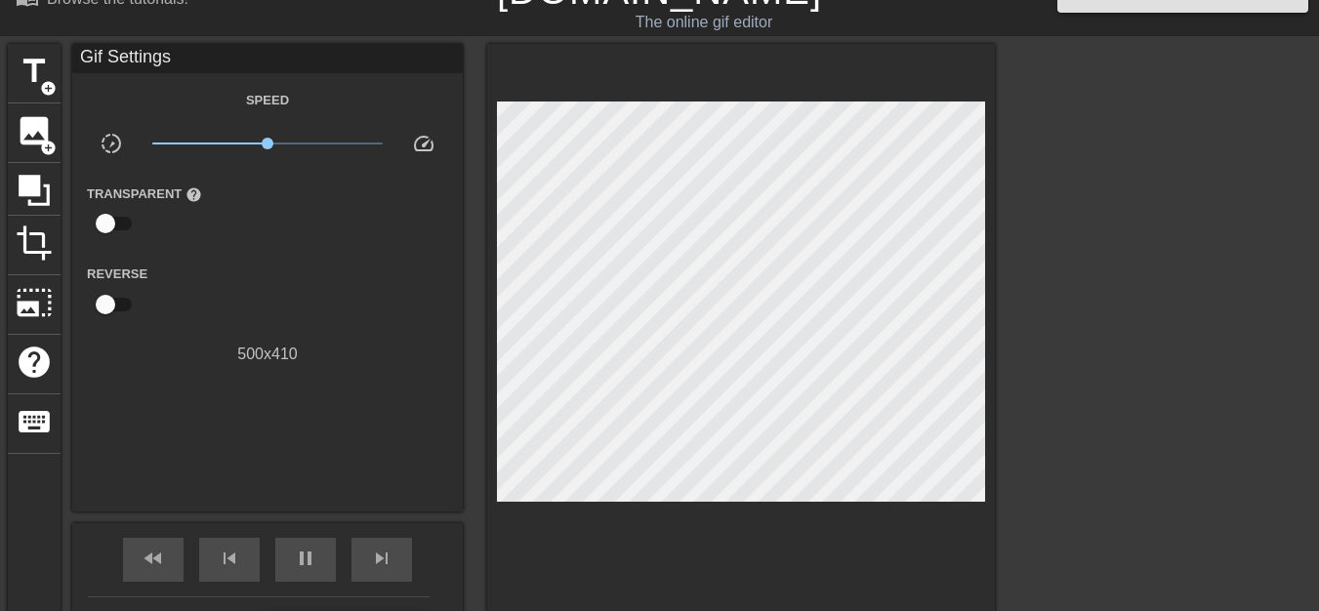
scroll to position [0, 0]
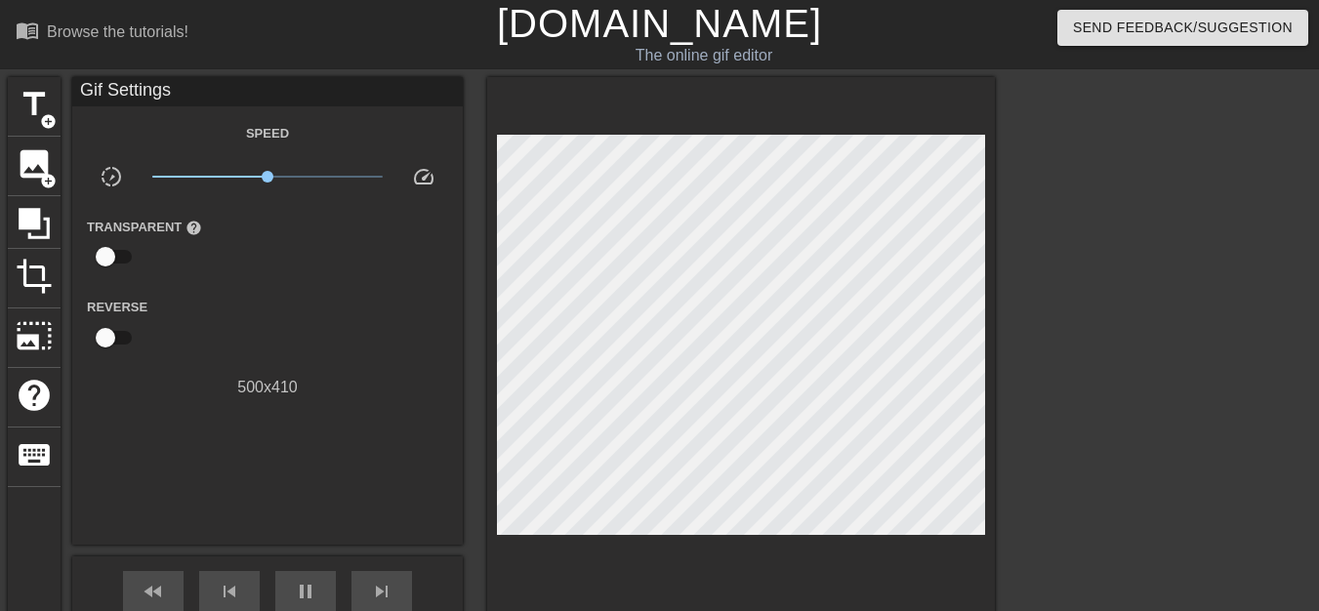
click at [1056, 178] on div at bounding box center [1165, 370] width 293 height 586
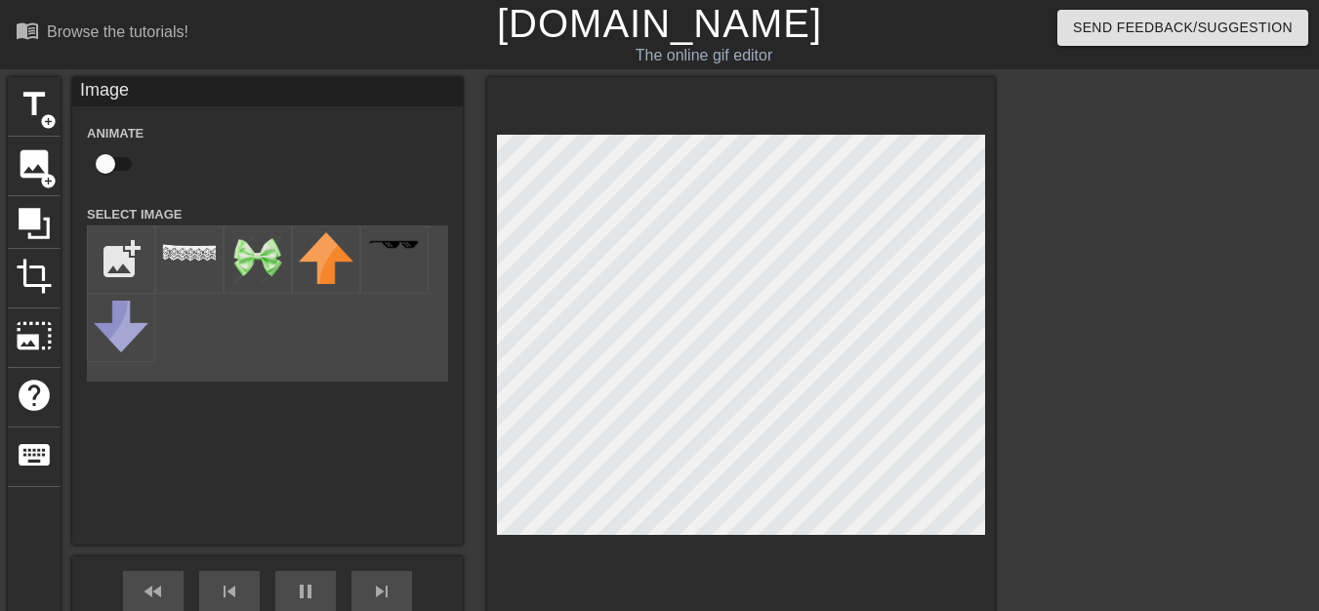
click at [1048, 231] on div at bounding box center [1165, 370] width 293 height 586
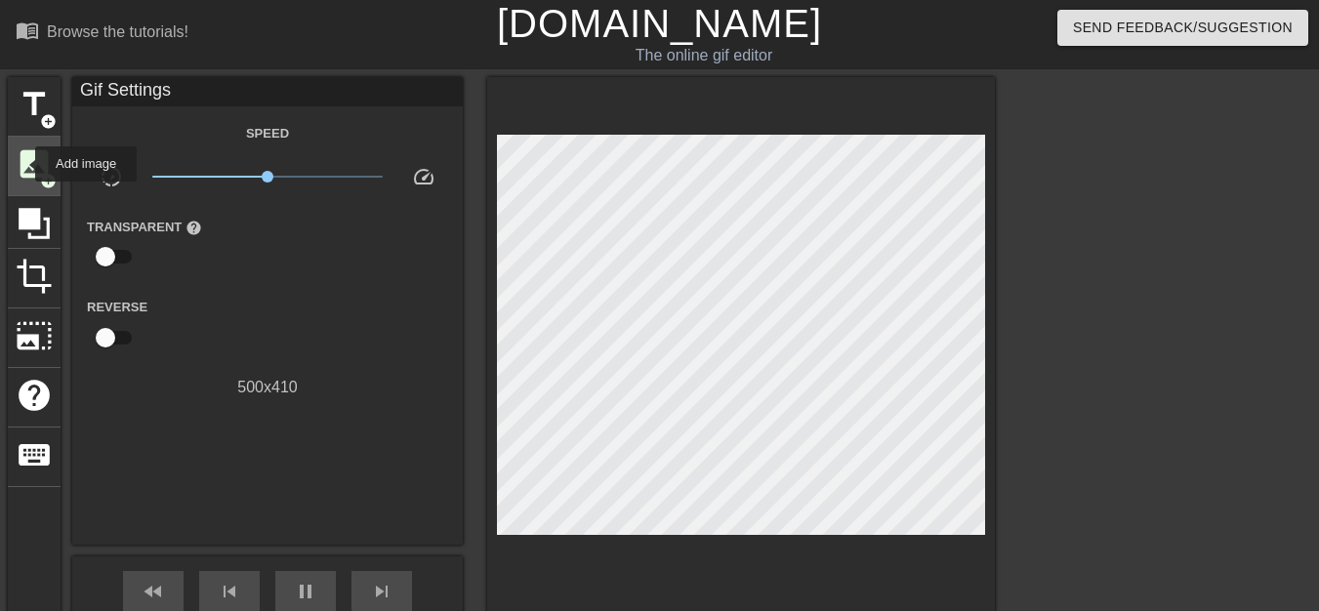
click at [22, 164] on span "image" at bounding box center [34, 164] width 37 height 37
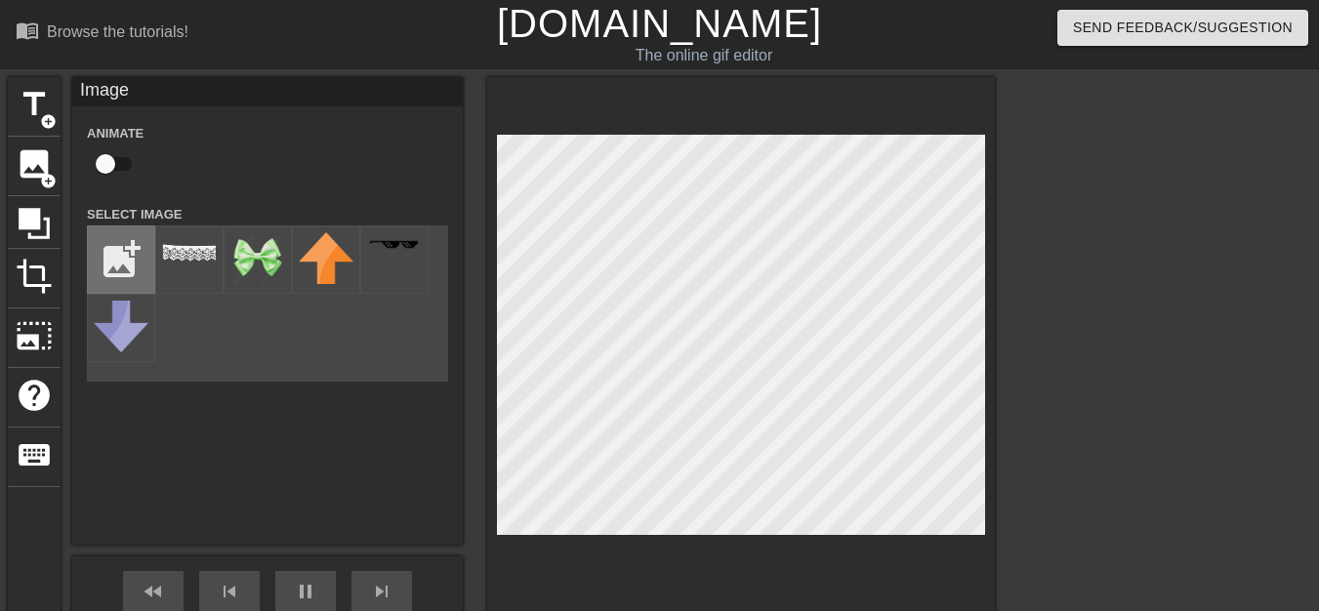
click at [116, 249] on input "file" at bounding box center [121, 260] width 66 height 66
type input "90"
type input "C:\fakepath\beaker.png"
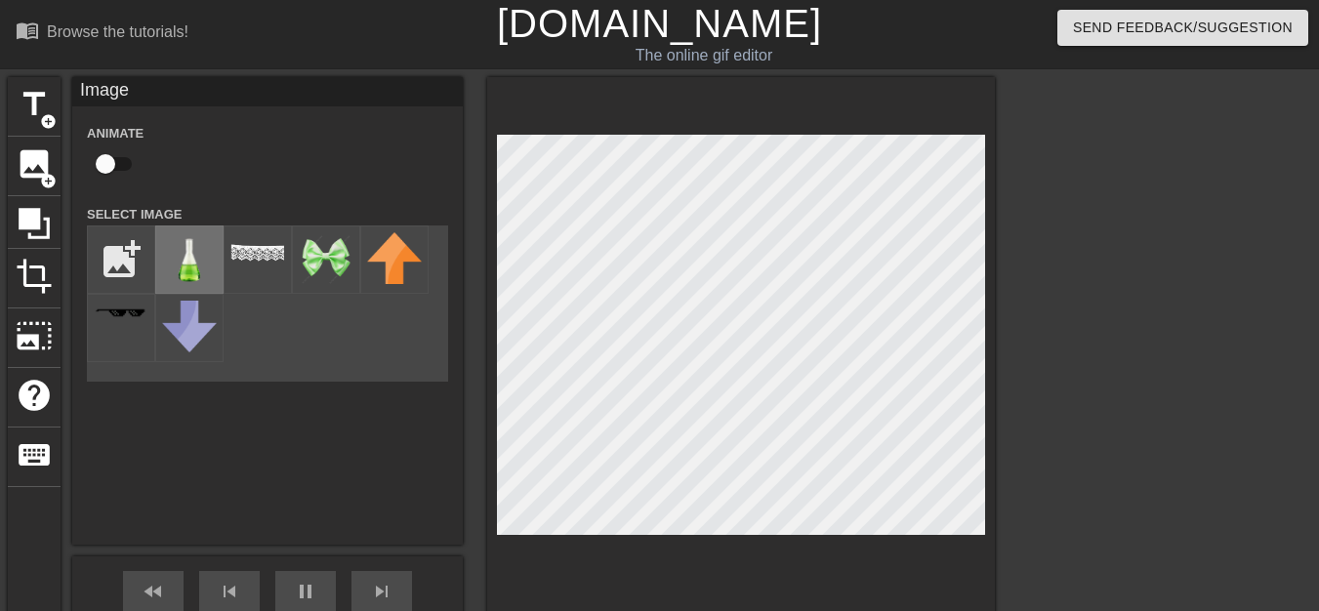
click at [196, 266] on img at bounding box center [189, 259] width 55 height 55
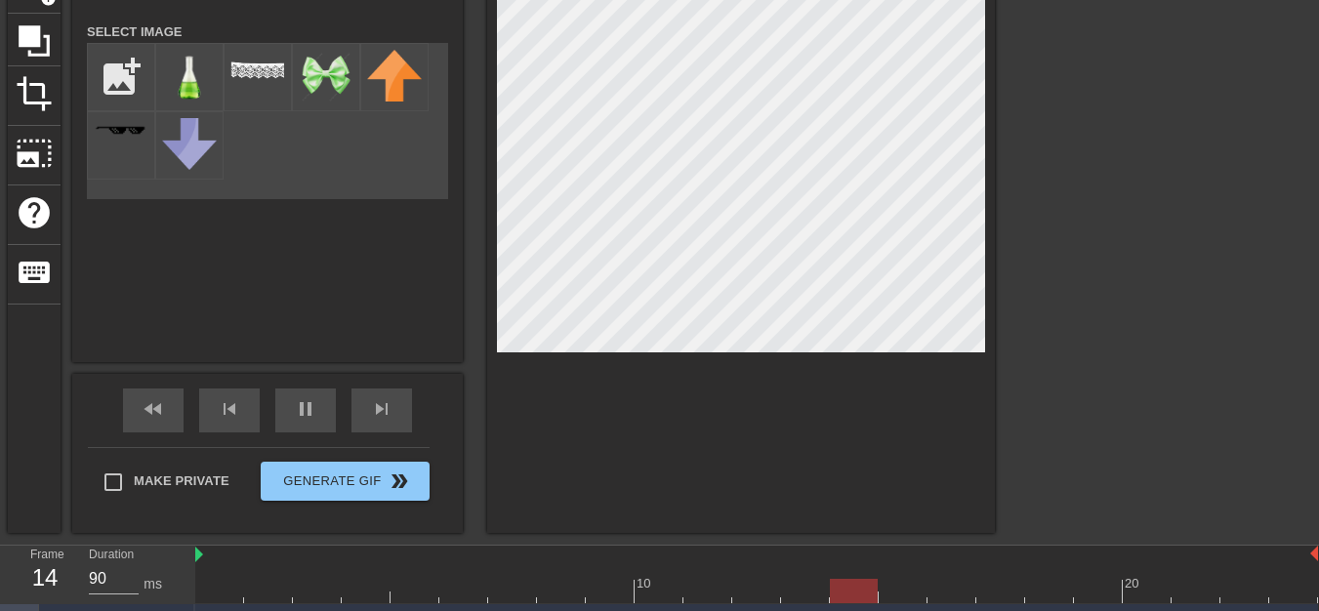
scroll to position [312, 0]
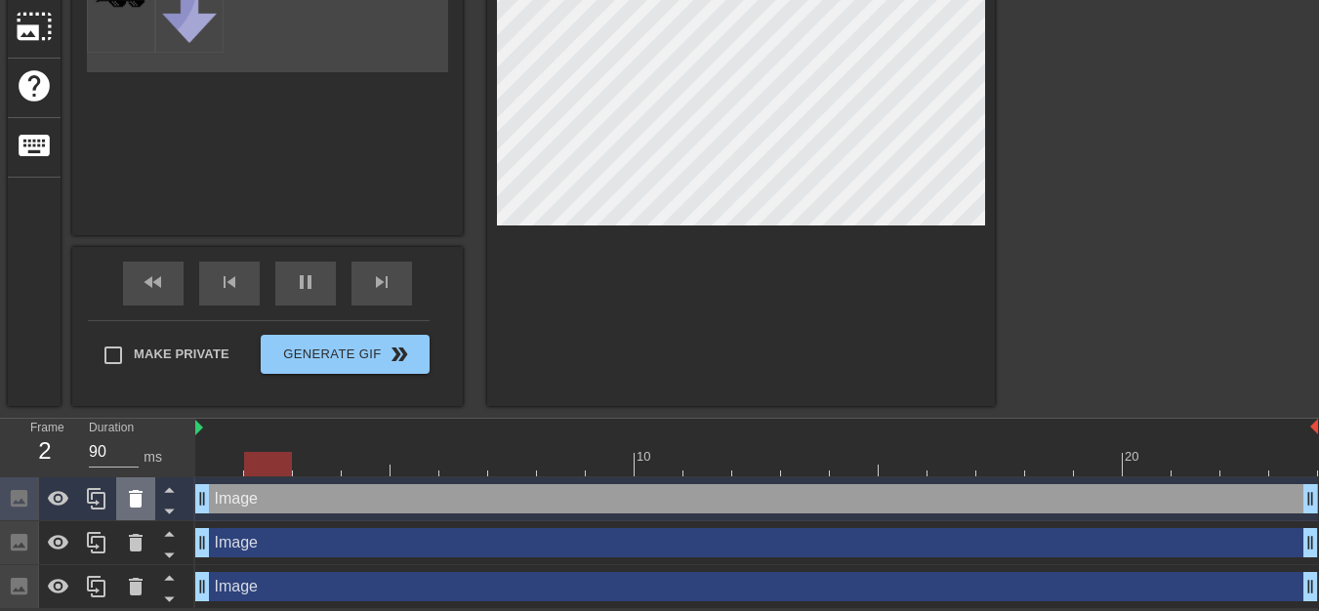
drag, startPoint x: 760, startPoint y: 505, endPoint x: 142, endPoint y: 506, distance: 618.2
click at [142, 506] on div "Frame 2 Duration 90 ms 10 20 Image drag_handle drag_handle Image drag_handle dr…" at bounding box center [659, 514] width 1319 height 190
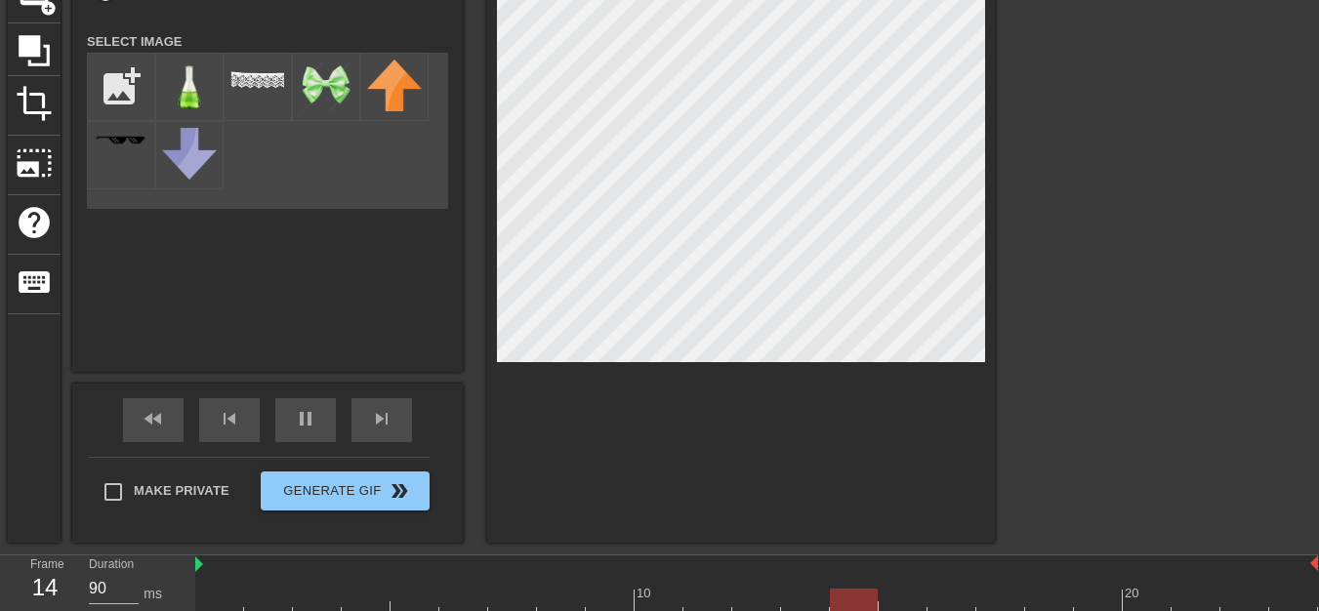
scroll to position [66, 0]
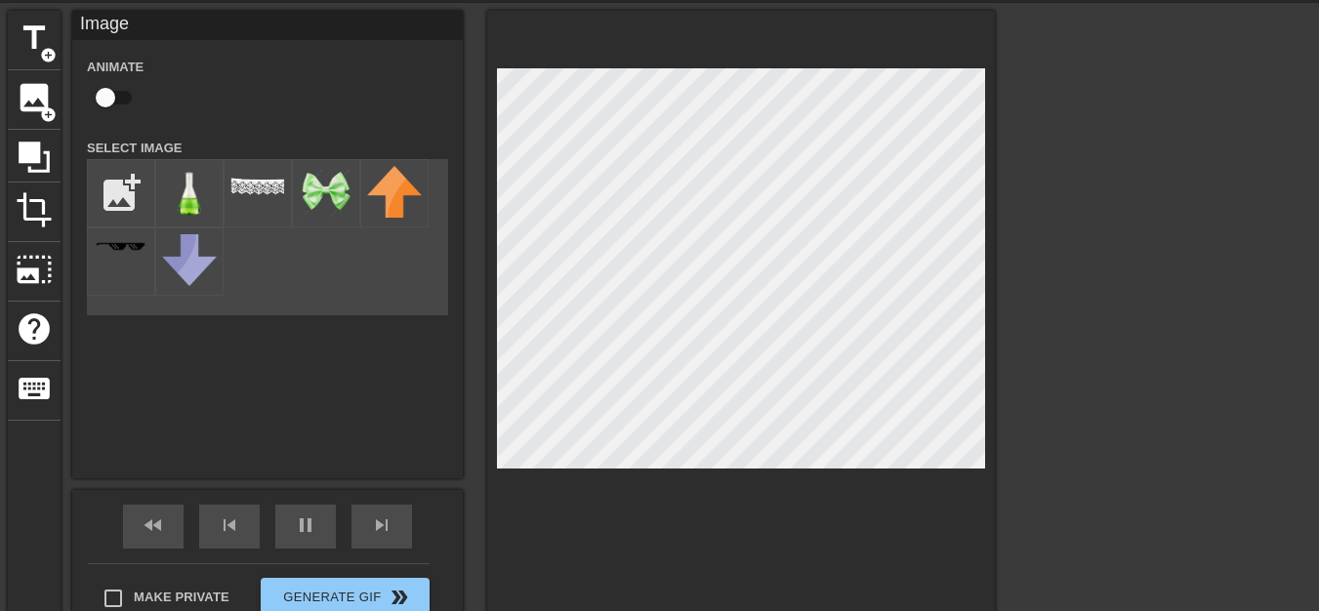
click at [988, 387] on div at bounding box center [741, 330] width 508 height 639
click at [1076, 303] on div at bounding box center [1165, 304] width 293 height 586
click at [1021, 362] on div at bounding box center [1165, 304] width 293 height 586
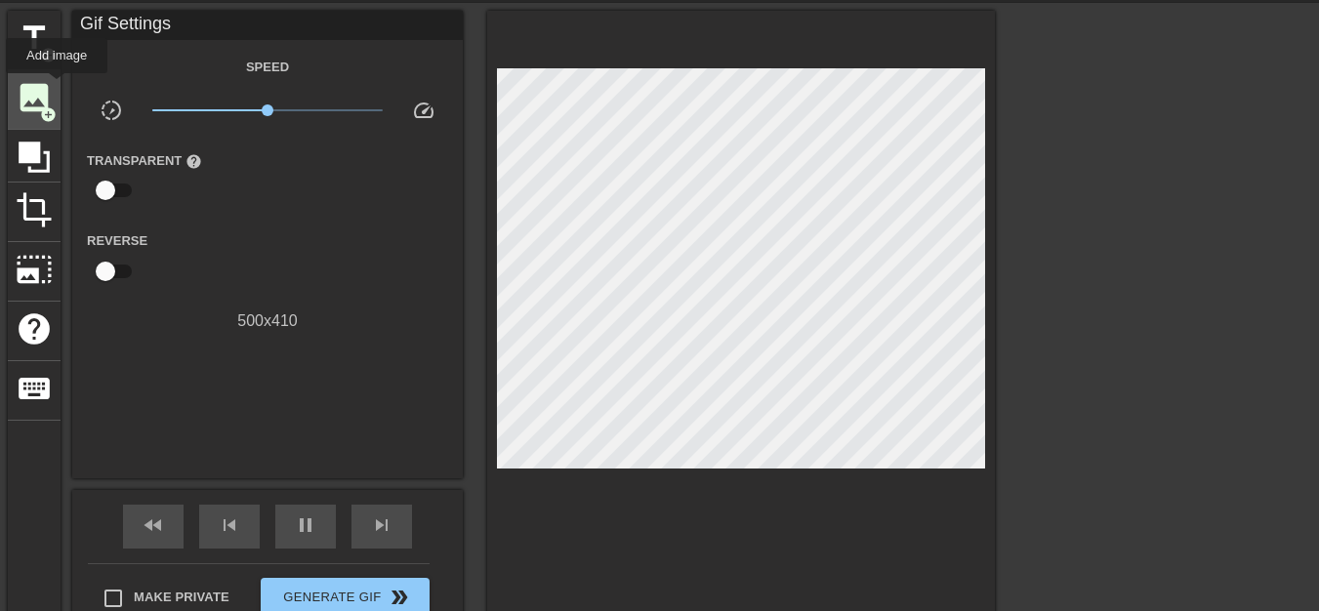
click at [41, 86] on span "image" at bounding box center [34, 97] width 37 height 37
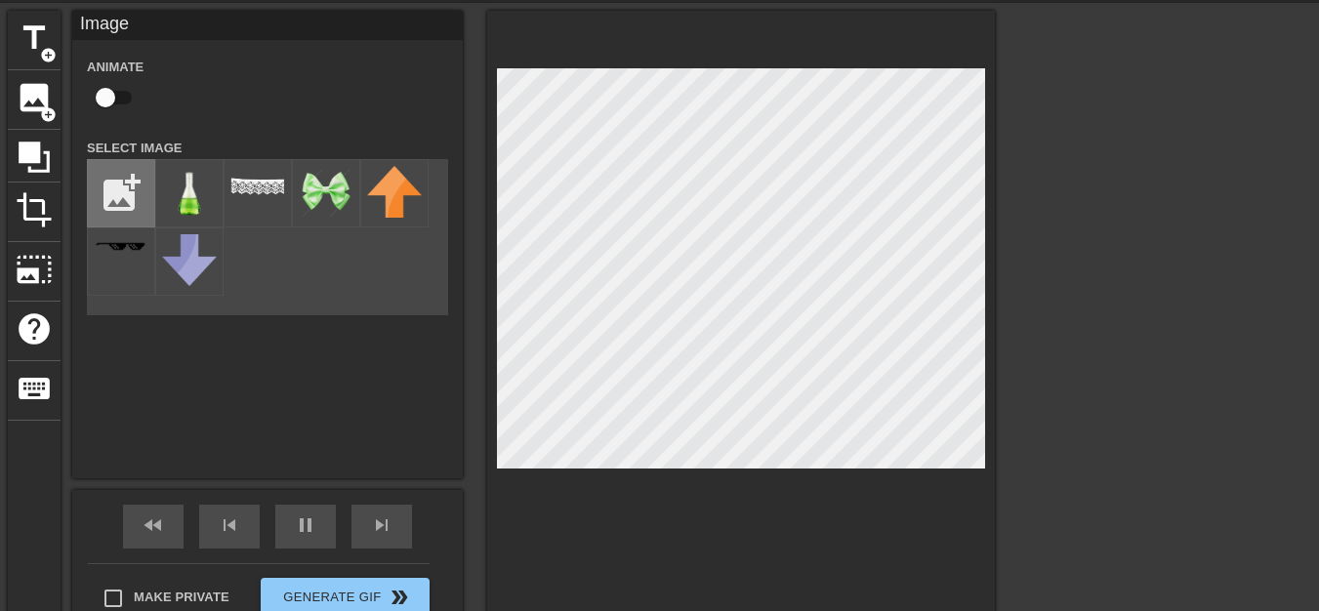
click at [134, 190] on input "file" at bounding box center [121, 193] width 66 height 66
type input "90"
type input "C:\fakepath\alien.png"
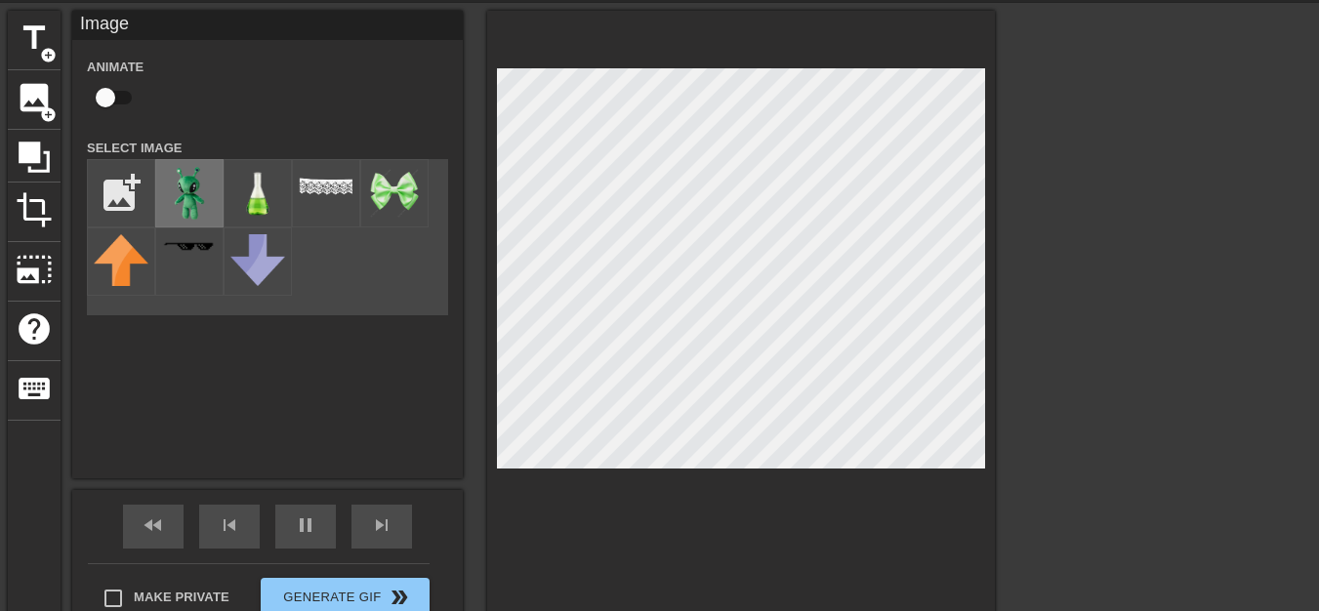
click at [178, 180] on img at bounding box center [189, 193] width 55 height 55
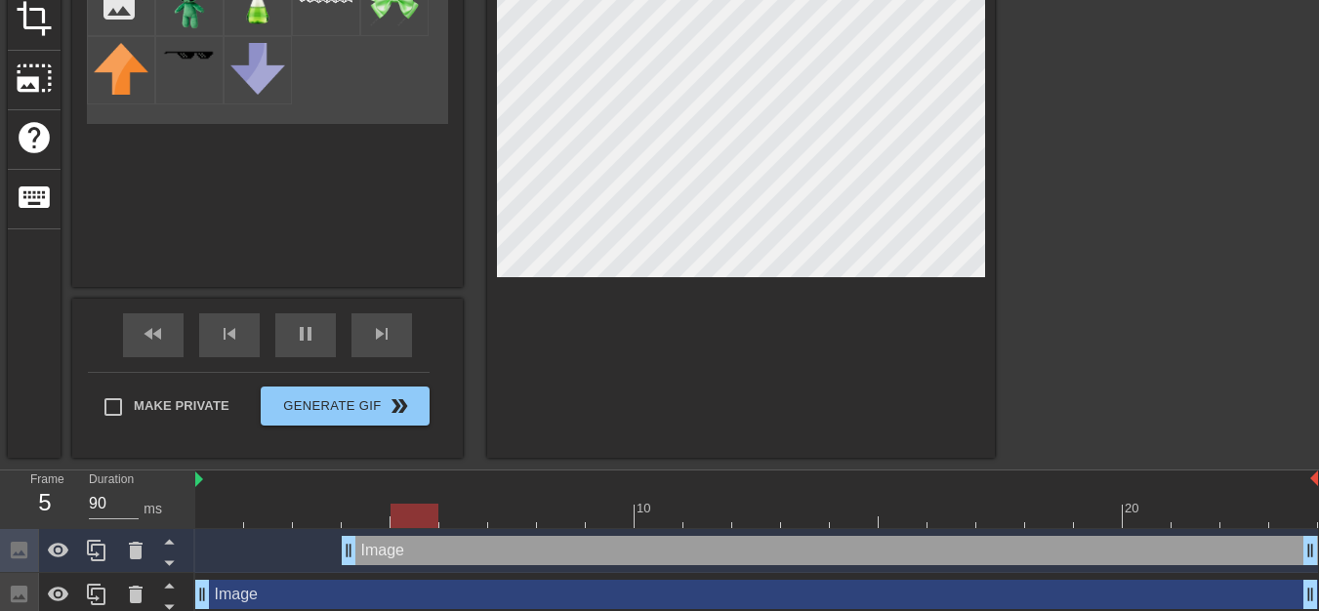
scroll to position [355, 0]
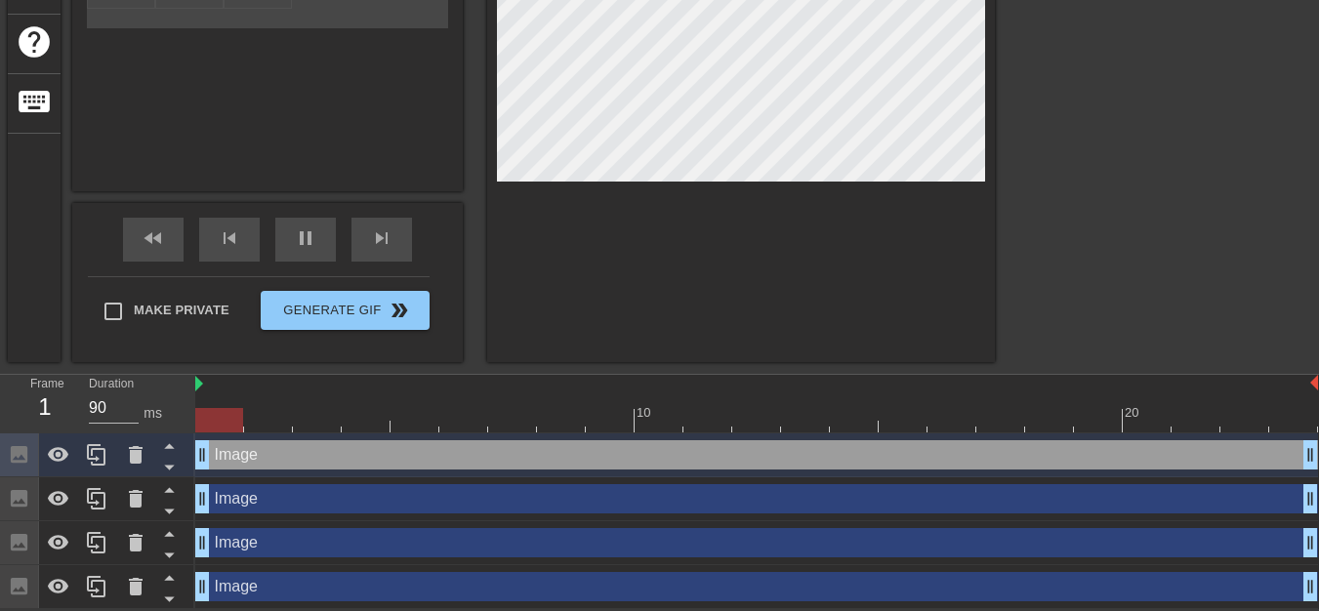
drag, startPoint x: 346, startPoint y: 456, endPoint x: 185, endPoint y: 456, distance: 161.1
click at [185, 456] on div "Frame 1 Duration 90 ms 10 20 Image drag_handle drag_handle Image drag_handle dr…" at bounding box center [659, 492] width 1319 height 234
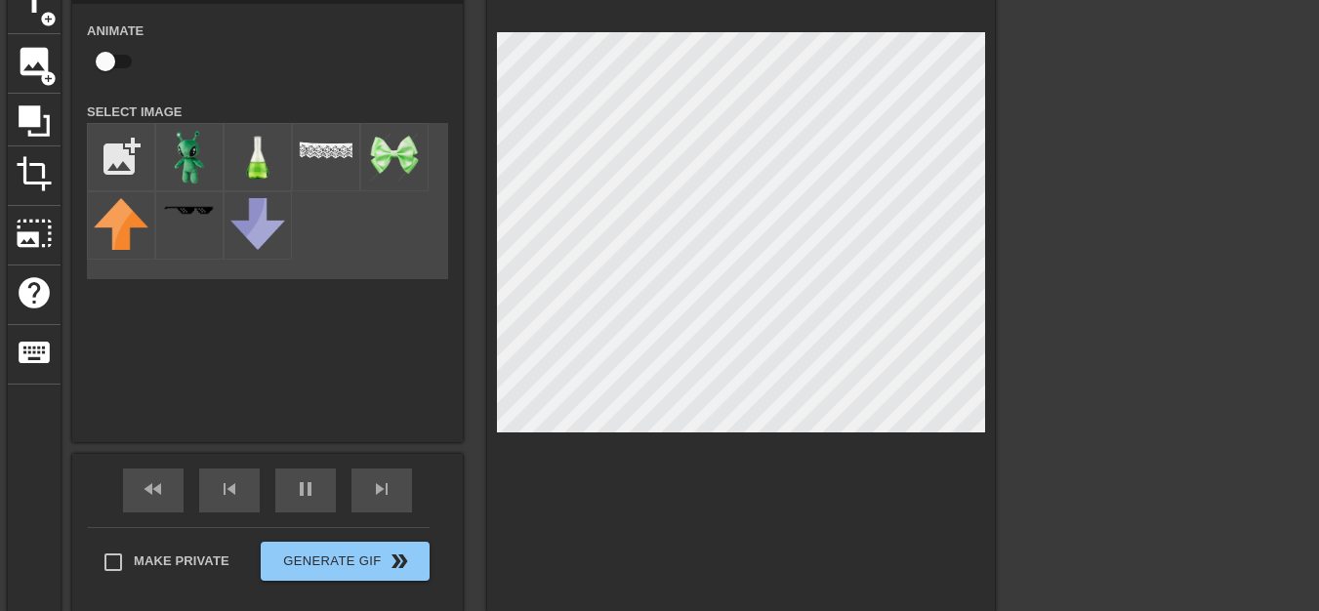
scroll to position [73, 0]
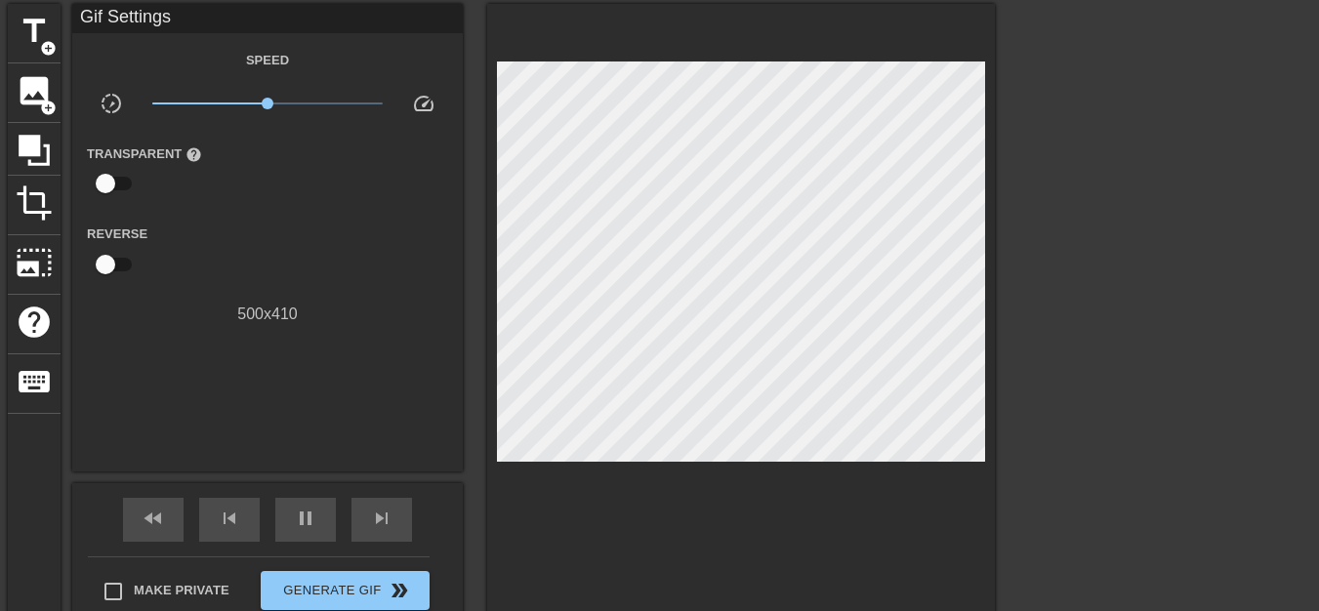
click at [1106, 337] on div at bounding box center [1165, 297] width 293 height 586
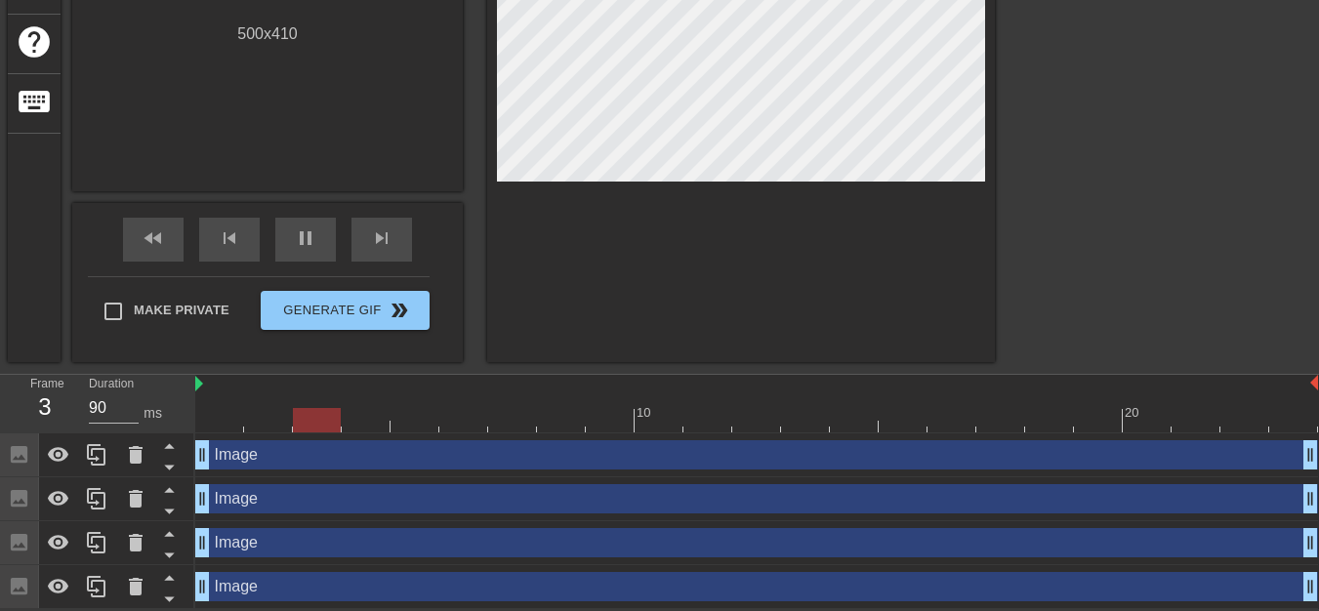
scroll to position [355, 0]
drag, startPoint x: 603, startPoint y: 450, endPoint x: 608, endPoint y: 512, distance: 61.8
click at [608, 512] on div "Image drag_handle drag_handle Image drag_handle drag_handle Image drag_handle d…" at bounding box center [757, 522] width 1124 height 176
click at [173, 491] on icon at bounding box center [169, 490] width 10 height 5
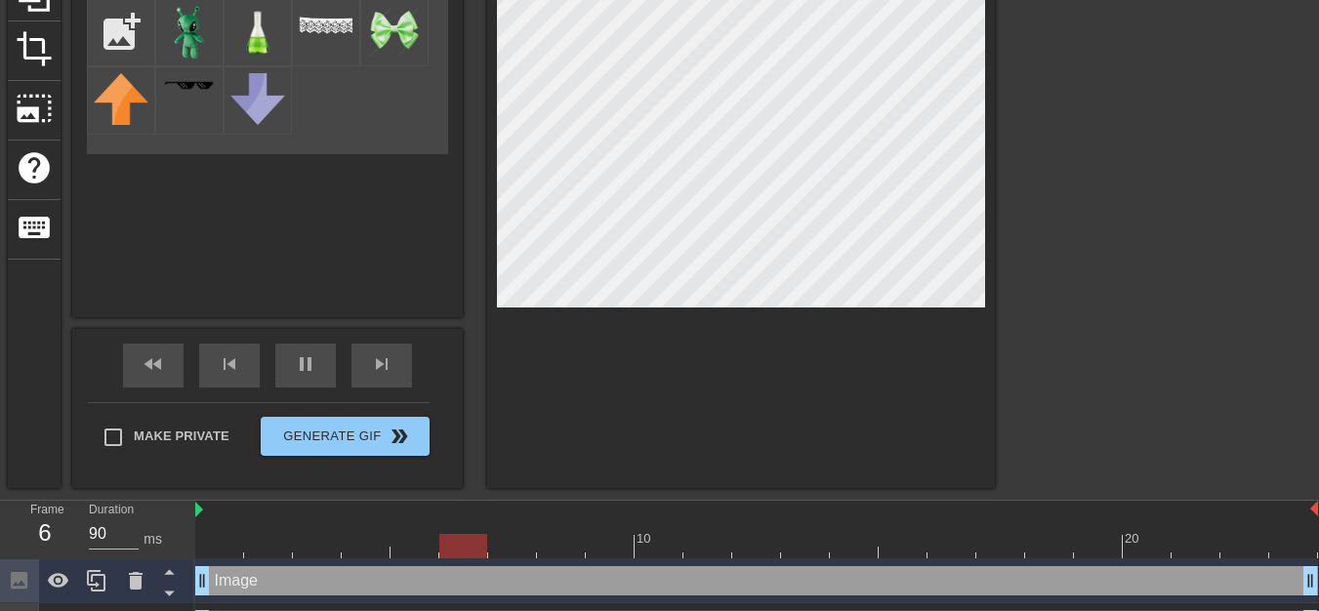
scroll to position [226, 0]
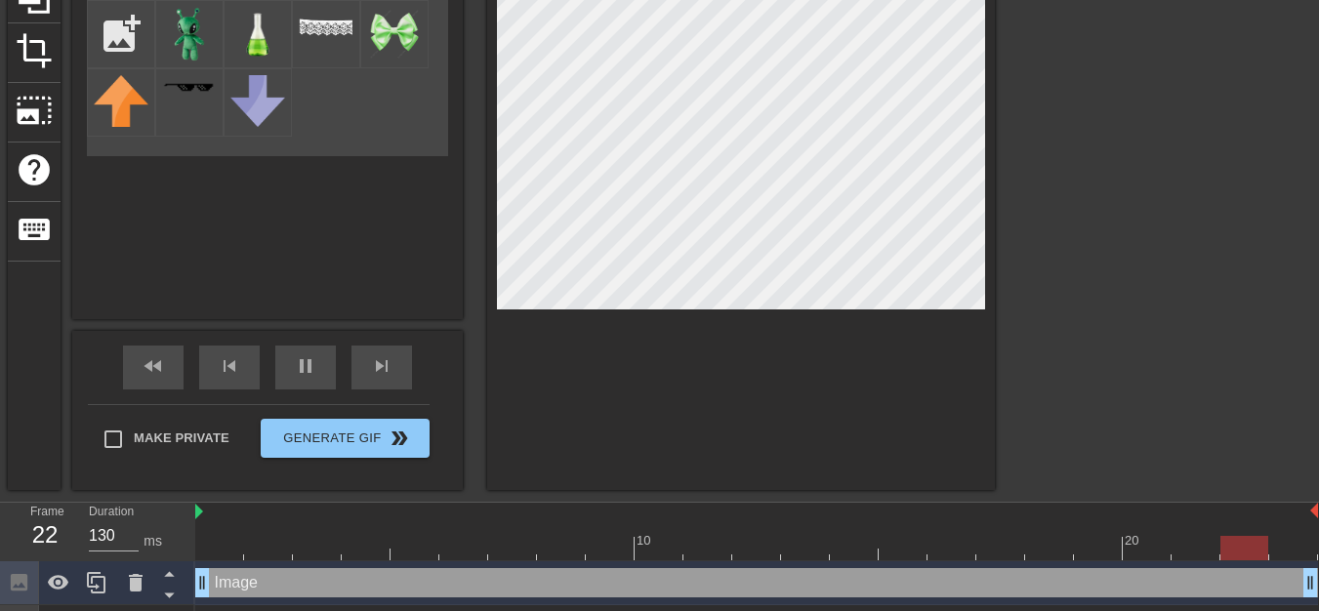
click at [1097, 252] on div at bounding box center [1165, 145] width 293 height 586
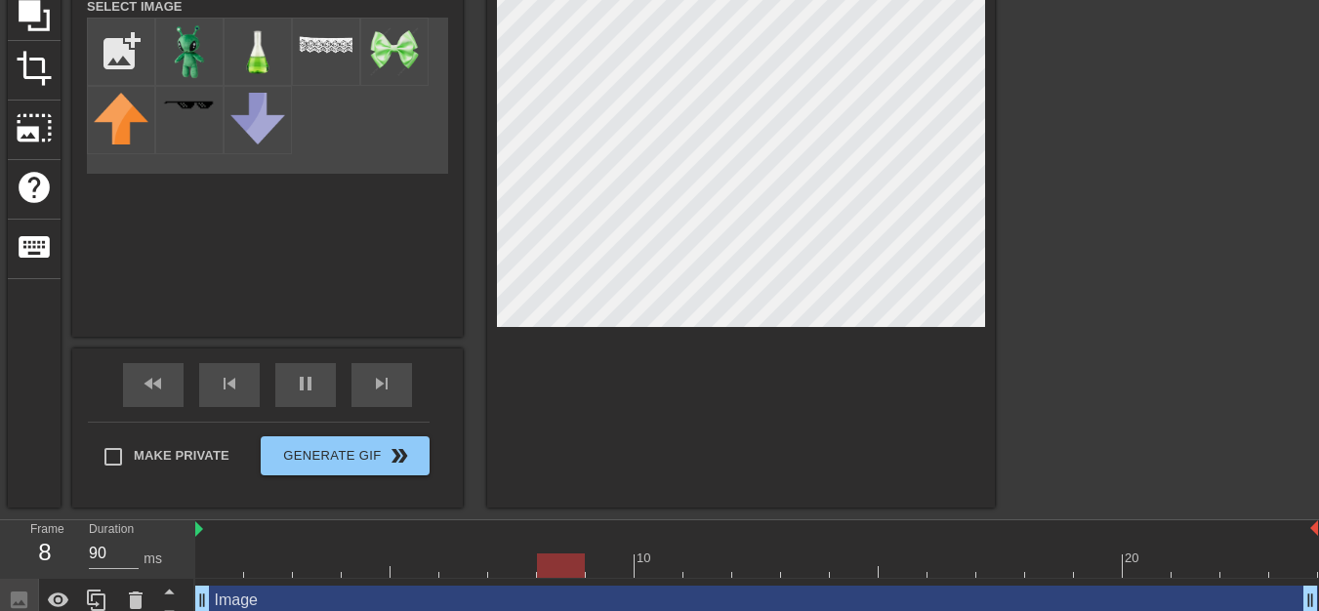
scroll to position [40, 0]
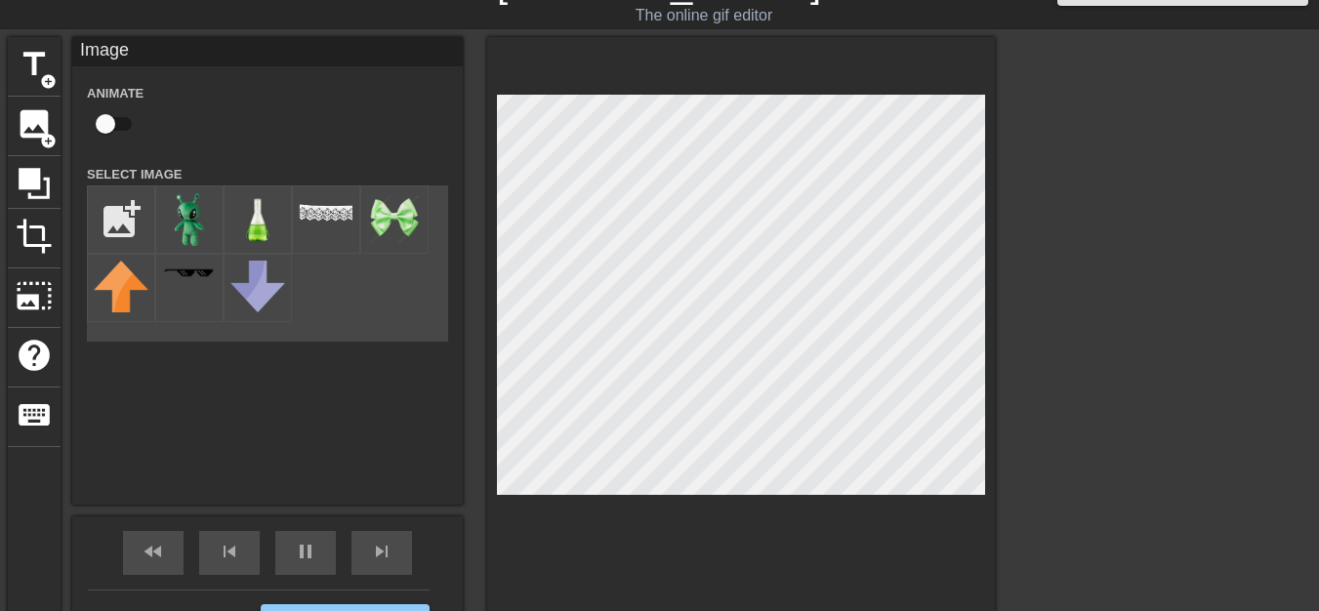
click at [465, 307] on div "title add_circle image add_circle crop photo_size_select_large help keyboard Im…" at bounding box center [501, 356] width 987 height 639
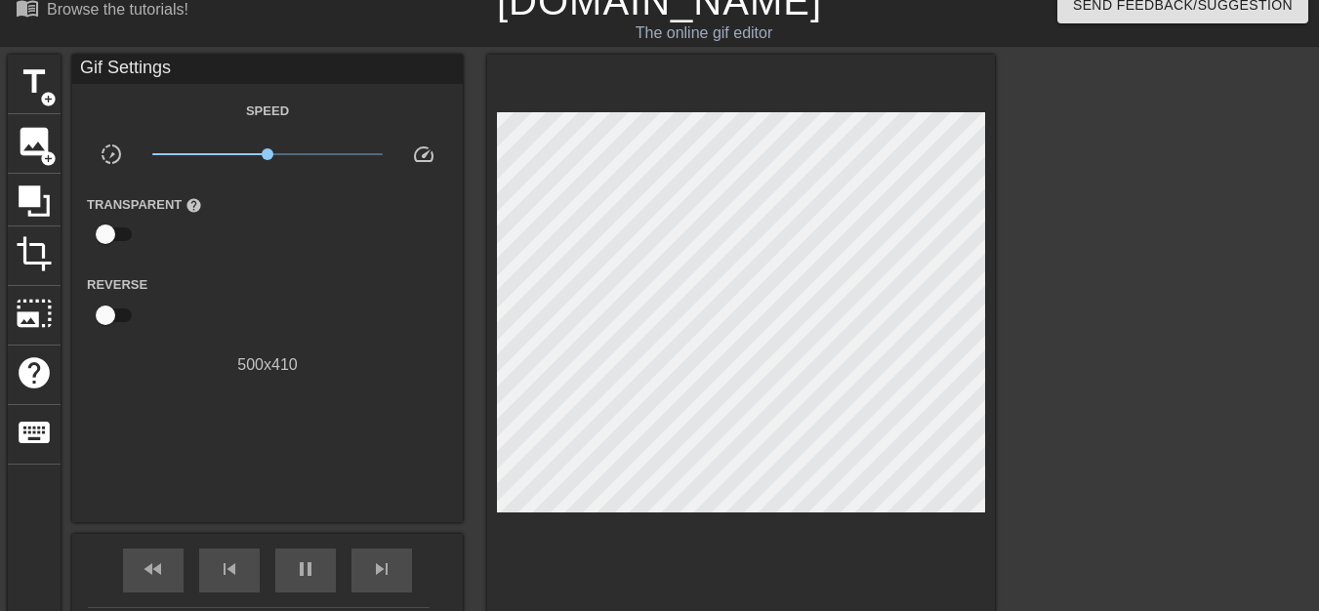
scroll to position [0, 0]
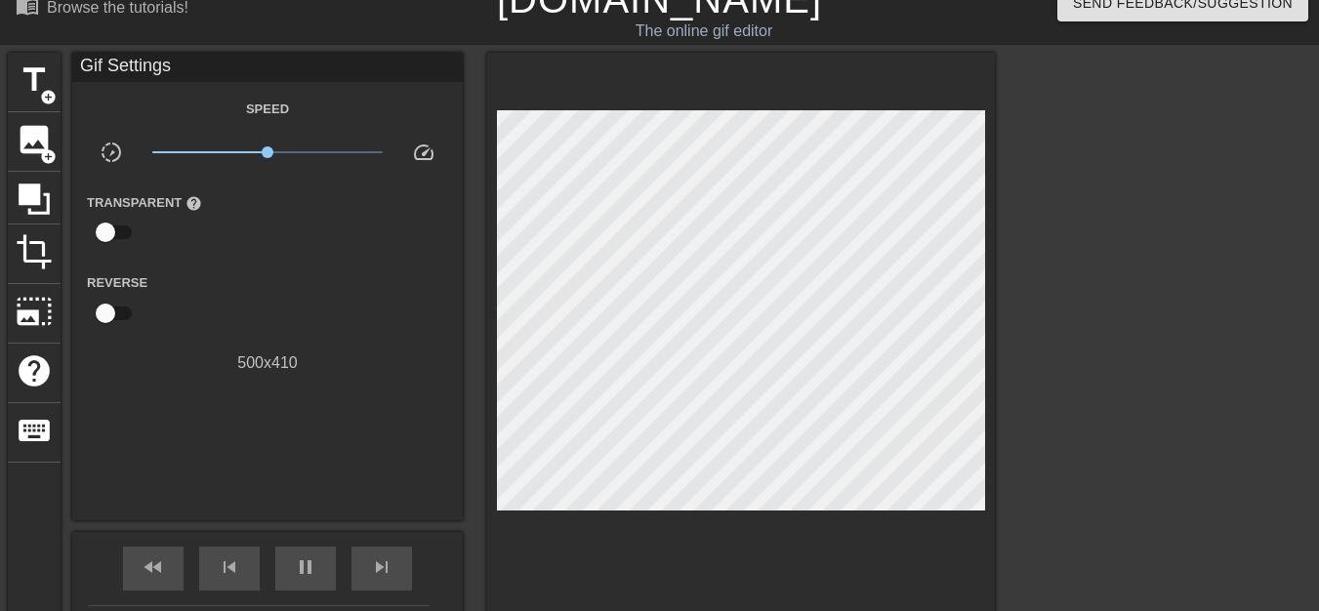
type input "90"
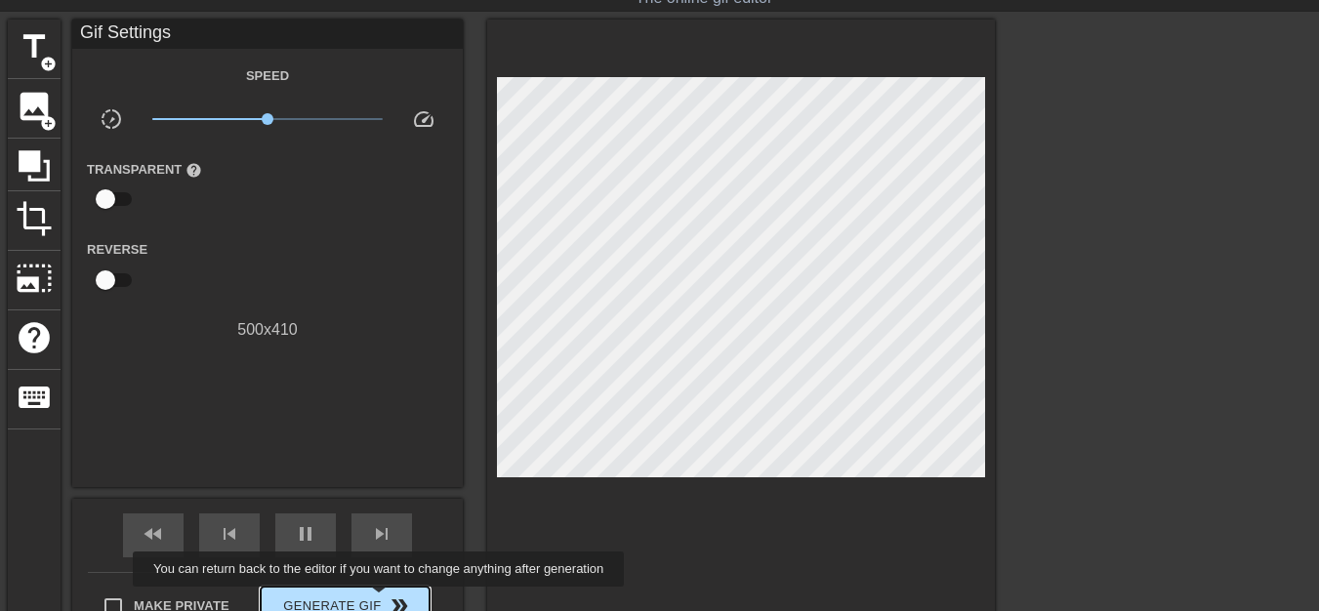
click at [381, 601] on span "Generate Gif double_arrow" at bounding box center [345, 606] width 153 height 23
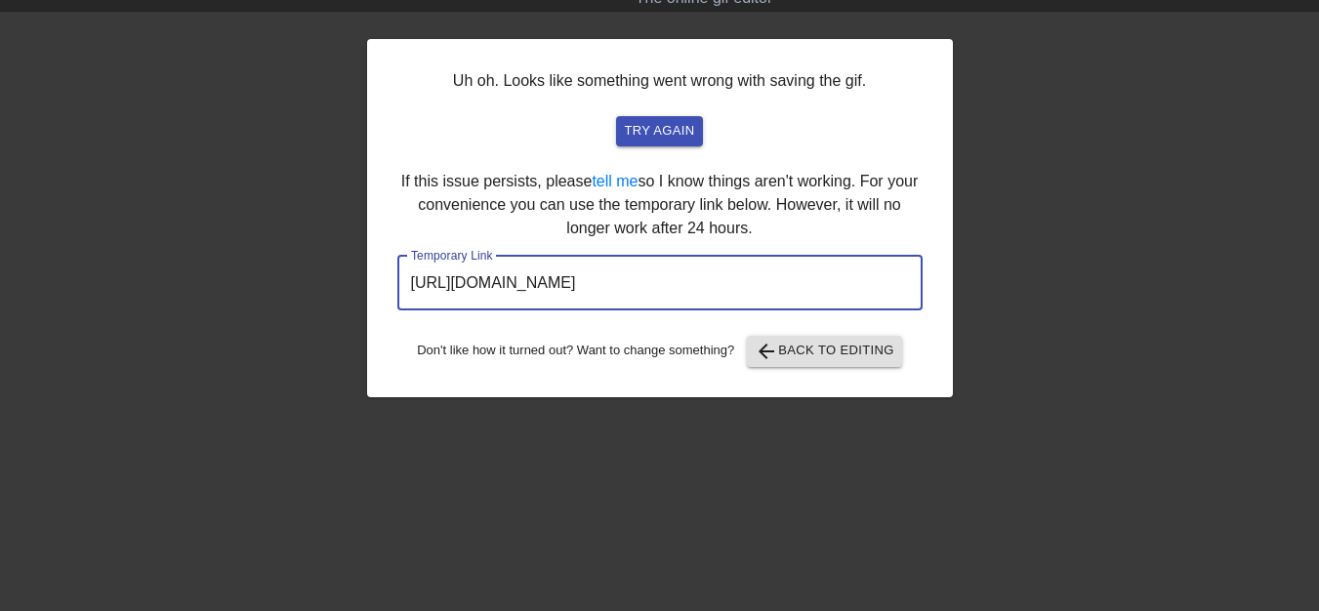
drag, startPoint x: 825, startPoint y: 288, endPoint x: 207, endPoint y: 319, distance: 618.9
click at [207, 319] on div "Uh oh. Looks like something went wrong with saving the gif. try again If this i…" at bounding box center [659, 313] width 1319 height 586
